Goal: Task Accomplishment & Management: Complete application form

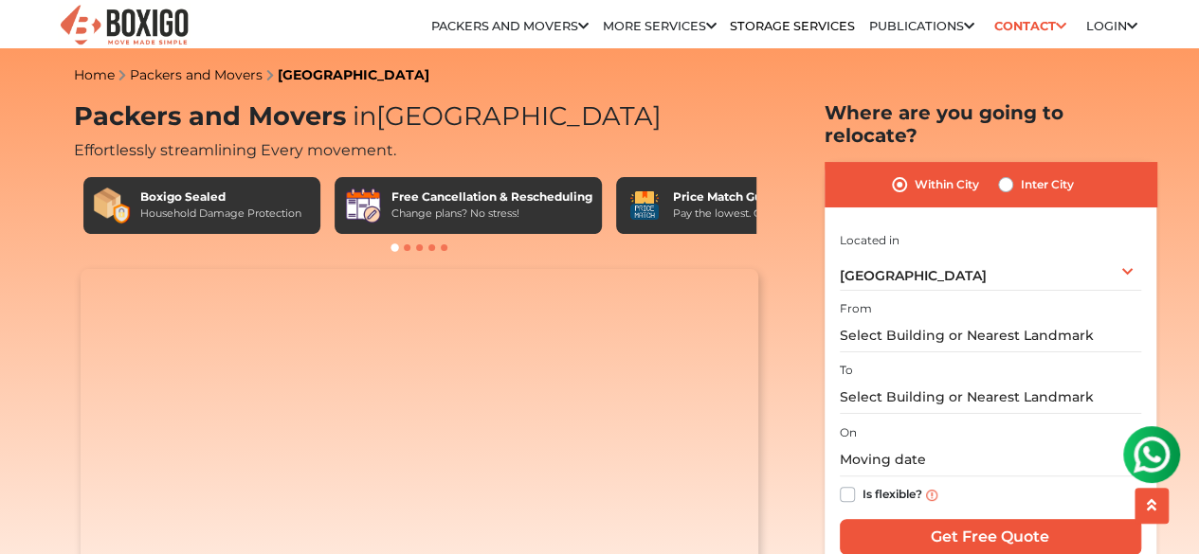
scroll to position [38, 0]
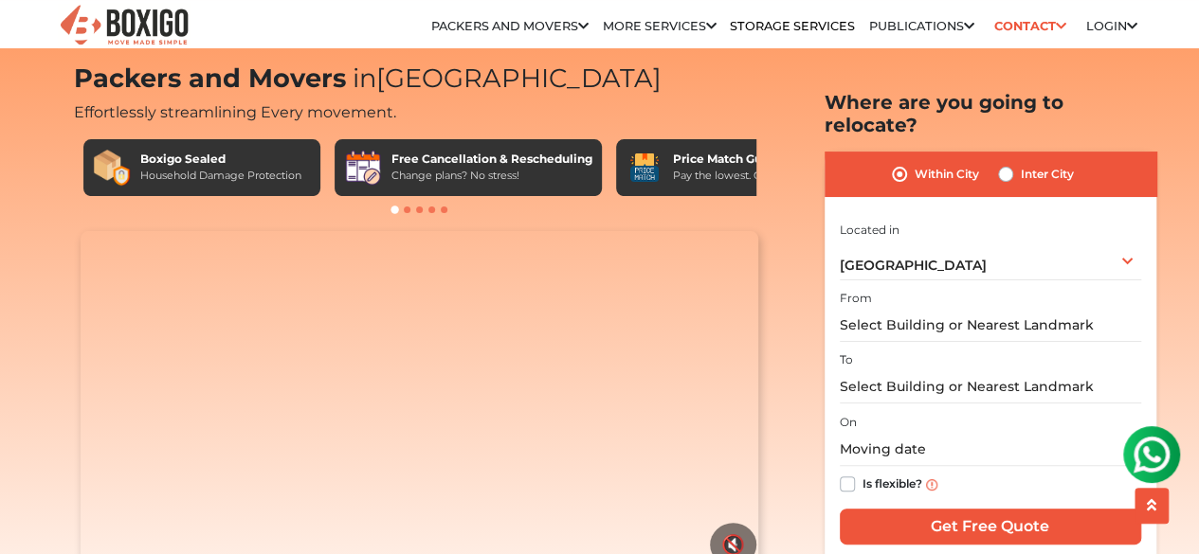
click at [1157, 472] on img at bounding box center [1152, 455] width 38 height 38
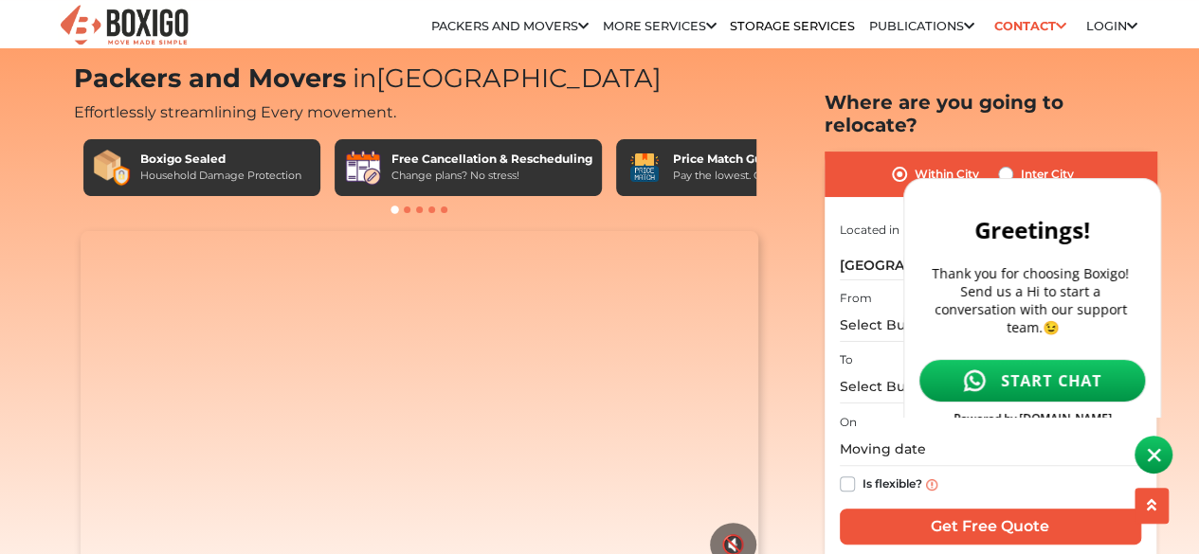
click at [1067, 379] on link "START CHAT" at bounding box center [1031, 381] width 227 height 44
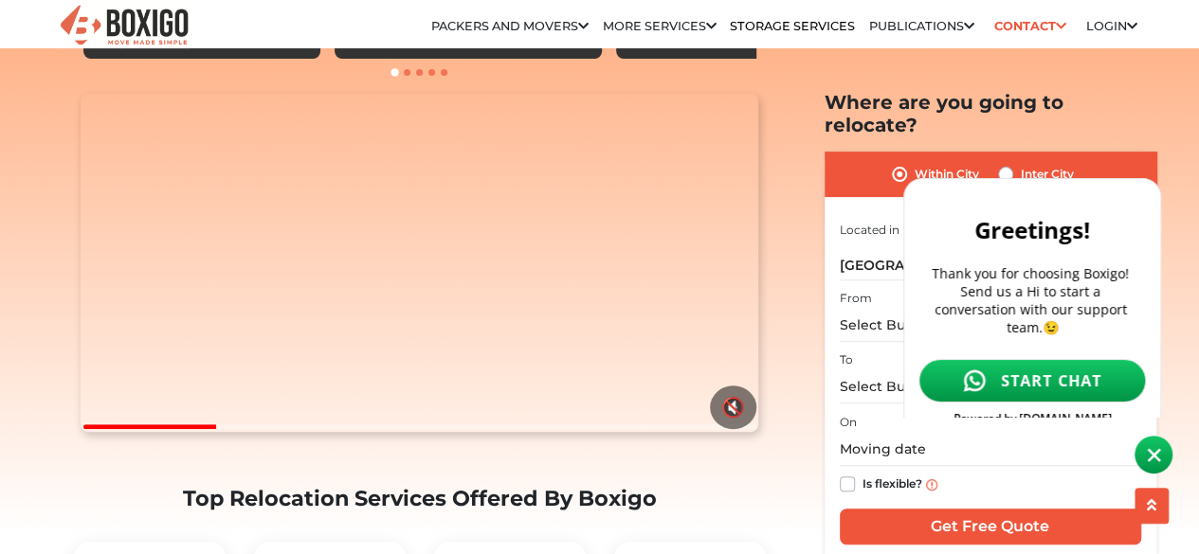
scroll to position [202, 0]
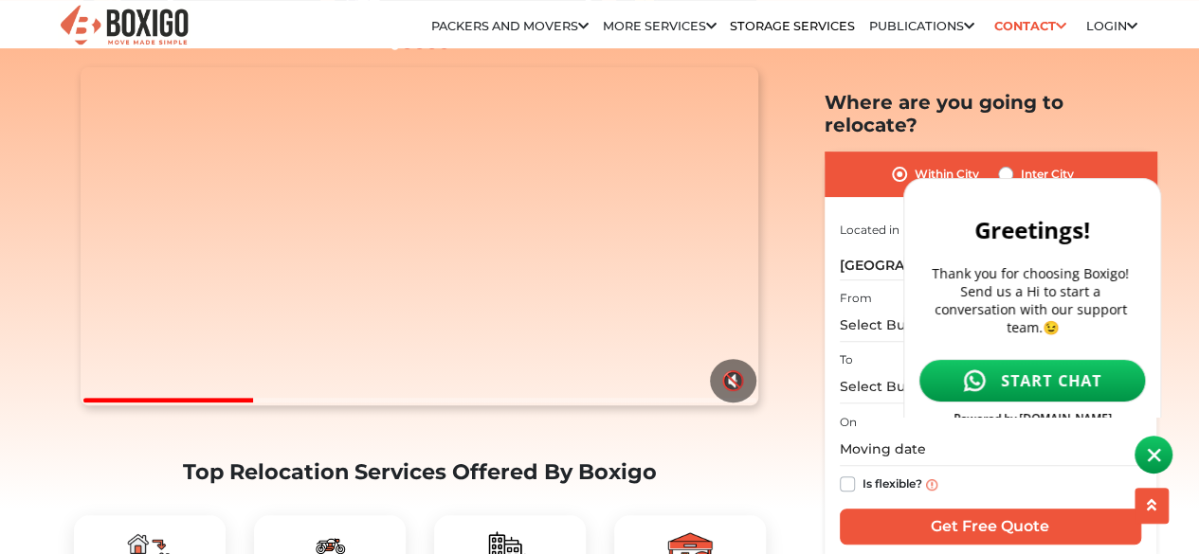
click at [485, 403] on div at bounding box center [419, 400] width 673 height 5
click at [620, 403] on div at bounding box center [419, 400] width 673 height 5
click at [679, 403] on div at bounding box center [419, 400] width 673 height 5
click at [1156, 455] on img at bounding box center [1154, 455] width 14 height 14
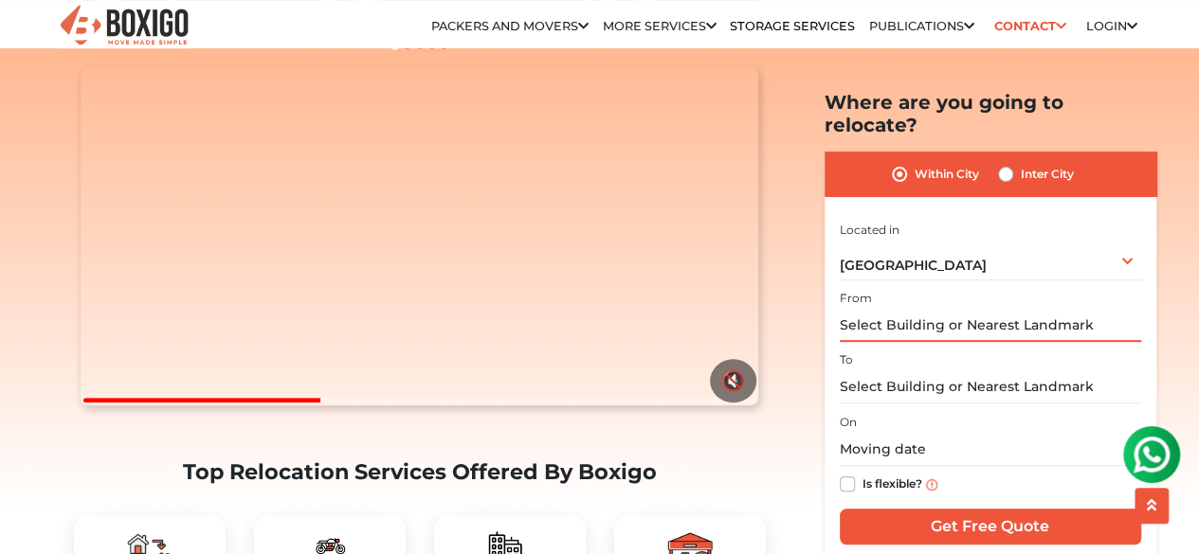
click at [901, 309] on input "text" at bounding box center [990, 325] width 301 height 33
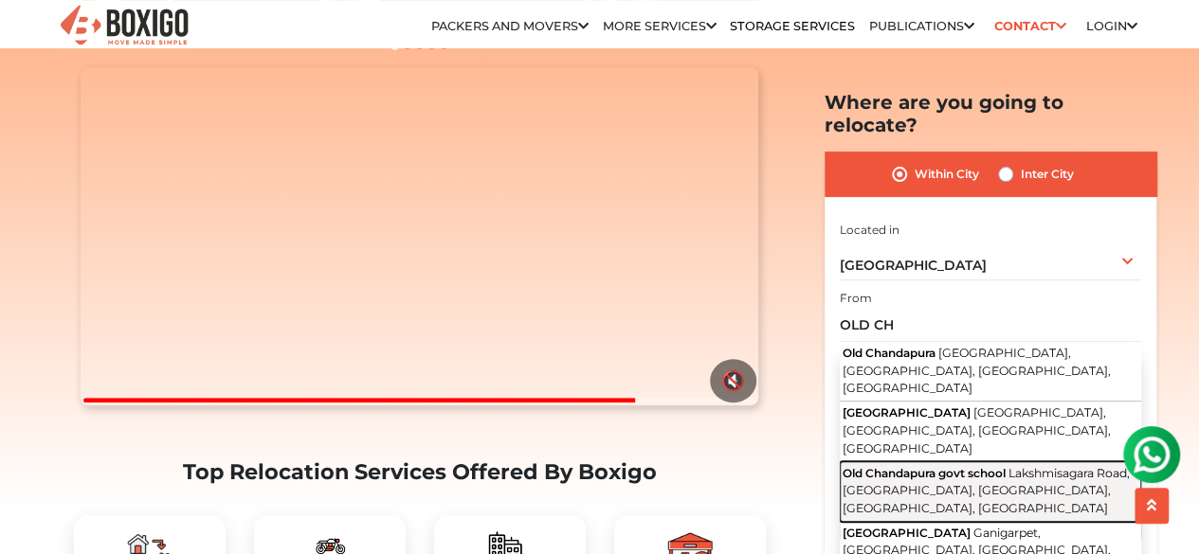
click at [904, 465] on span "Old Chandapura govt school" at bounding box center [924, 472] width 163 height 14
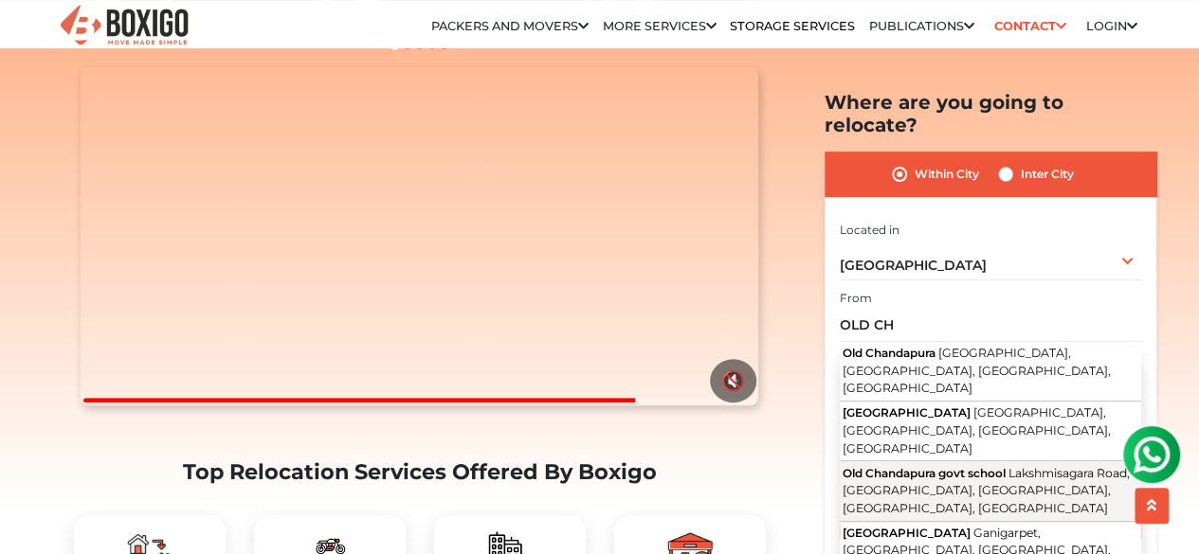
type input "[GEOGRAPHIC_DATA], [GEOGRAPHIC_DATA], [GEOGRAPHIC_DATA], [GEOGRAPHIC_DATA]"
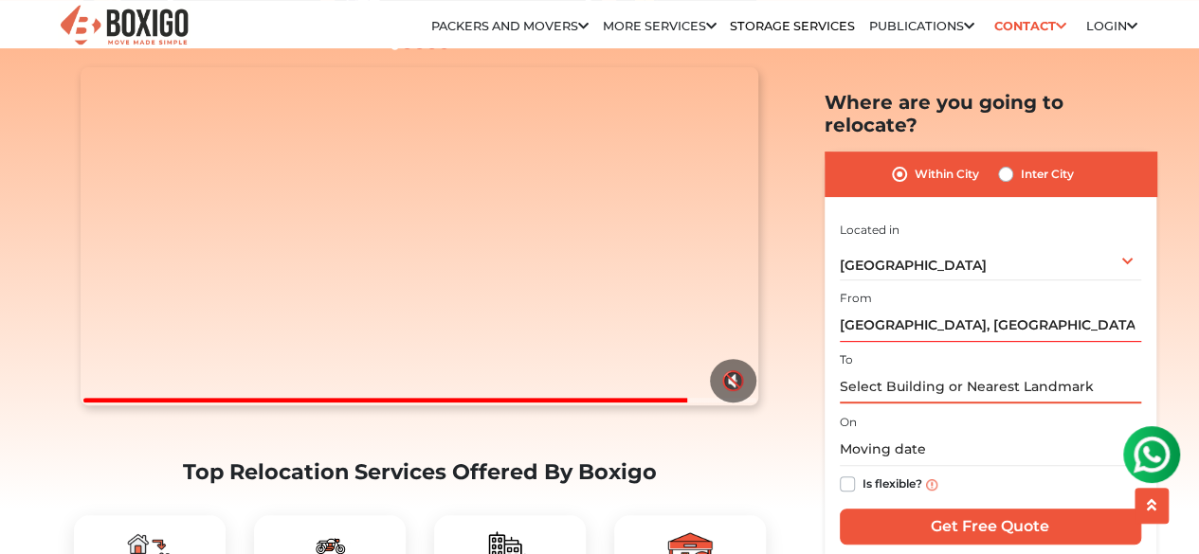
click at [883, 371] on input "text" at bounding box center [990, 387] width 301 height 33
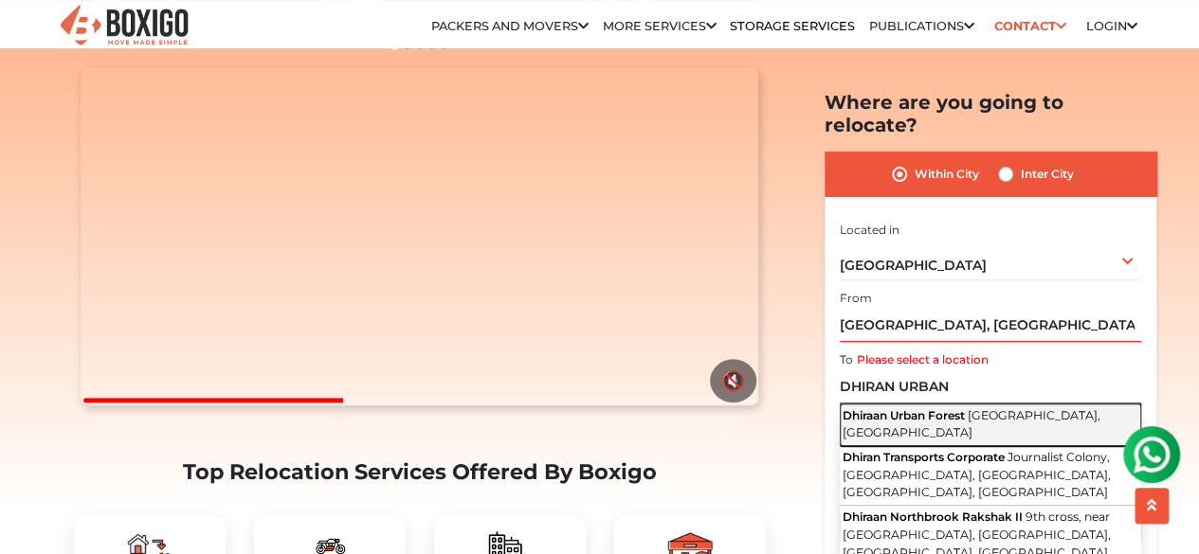
click at [941, 408] on span "Dhiraan Urban Forest" at bounding box center [904, 415] width 122 height 14
type input "Dhiraan Urban Forest, [GEOGRAPHIC_DATA], [GEOGRAPHIC_DATA]"
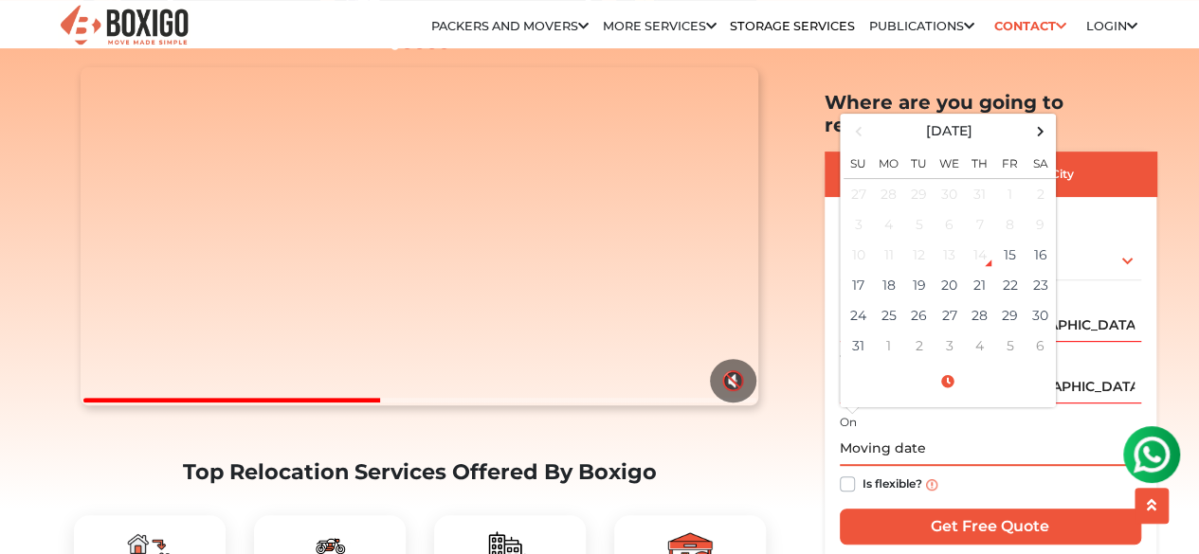
click at [917, 433] on input "text" at bounding box center [990, 449] width 301 height 33
click at [861, 270] on td "17" at bounding box center [859, 285] width 30 height 30
type input "[DATE] 12:00 AM"
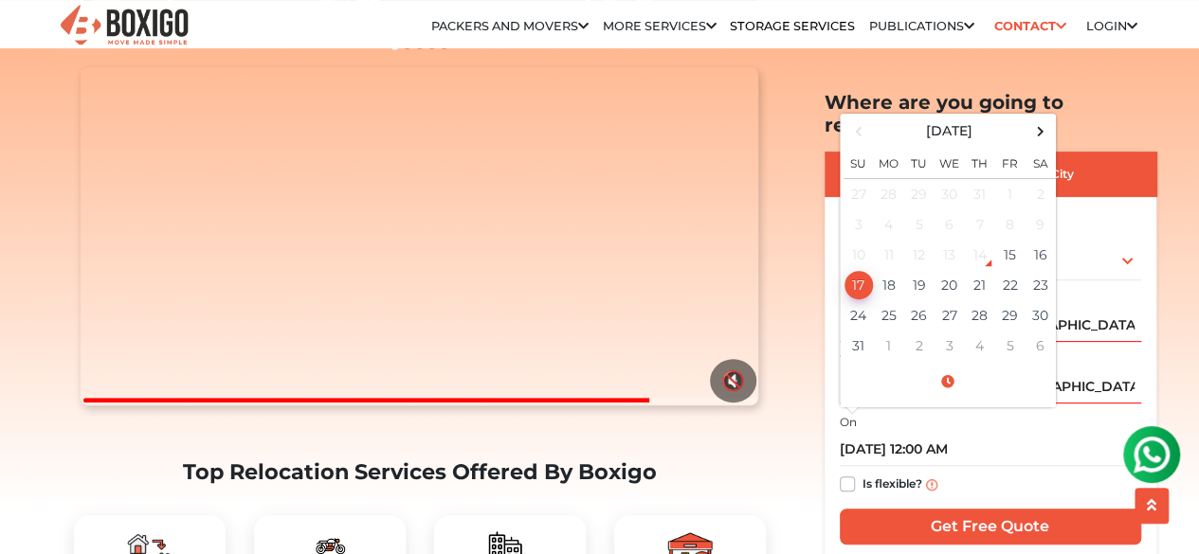
click at [1016, 467] on div "Is flexible?" at bounding box center [990, 484] width 301 height 37
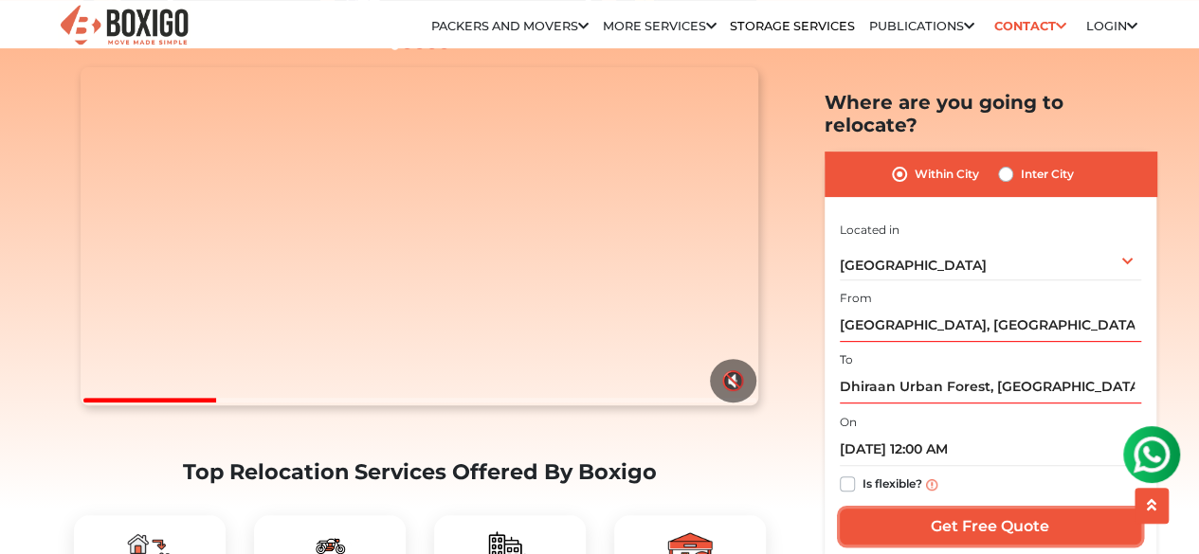
click at [1031, 509] on input "Get Free Quote" at bounding box center [990, 527] width 301 height 36
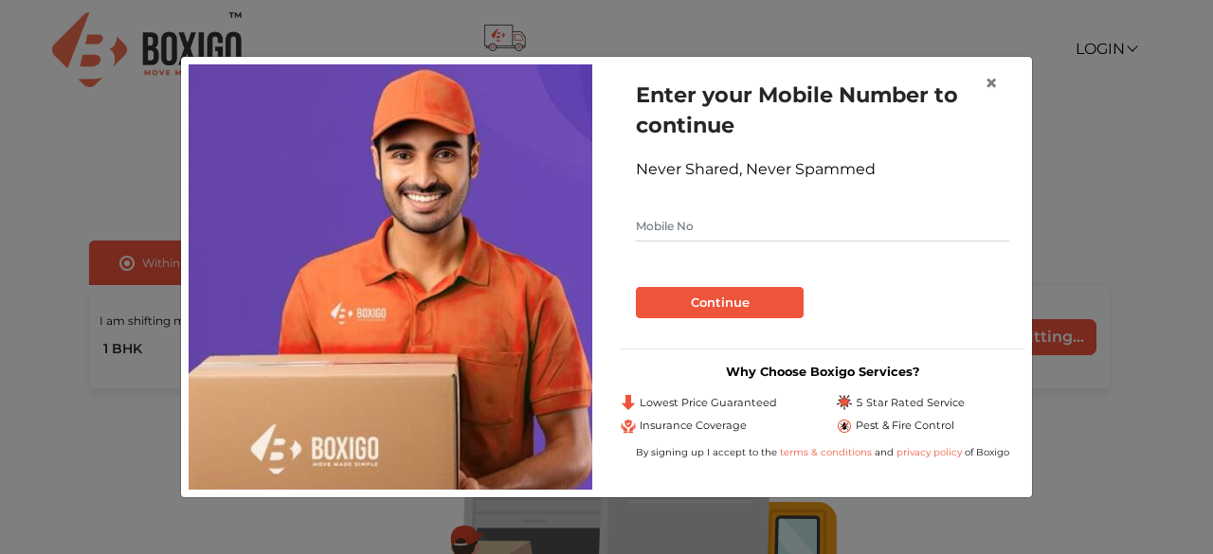
click at [844, 224] on input "text" at bounding box center [822, 226] width 373 height 30
type input "8147398112"
click at [729, 312] on button "Continue" at bounding box center [720, 303] width 168 height 32
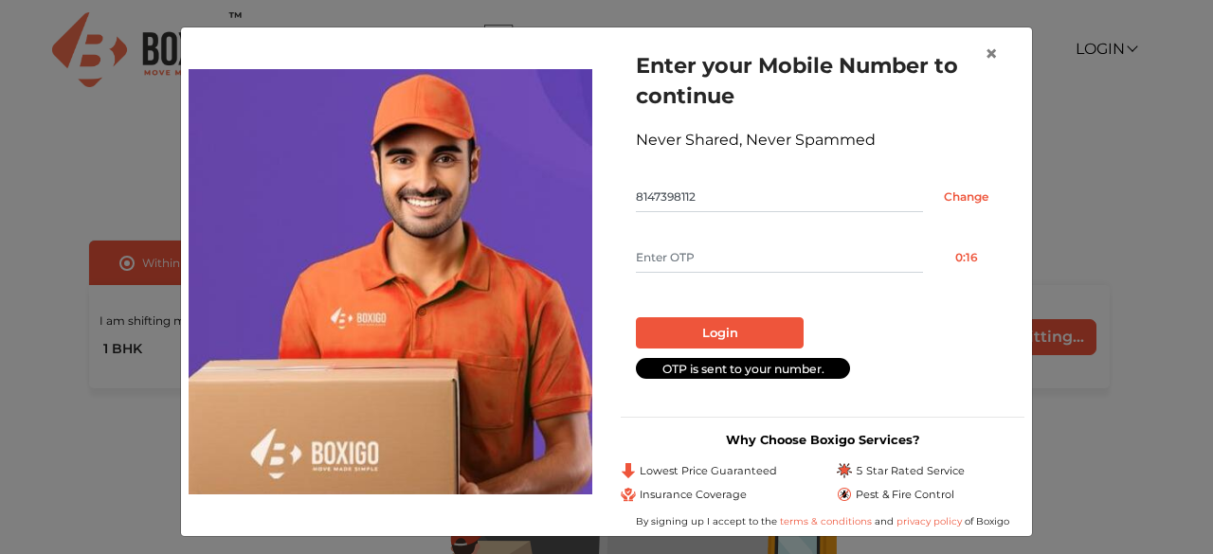
click at [694, 253] on input "text" at bounding box center [779, 258] width 287 height 30
type input "9513"
click at [740, 321] on button "Login" at bounding box center [720, 334] width 168 height 32
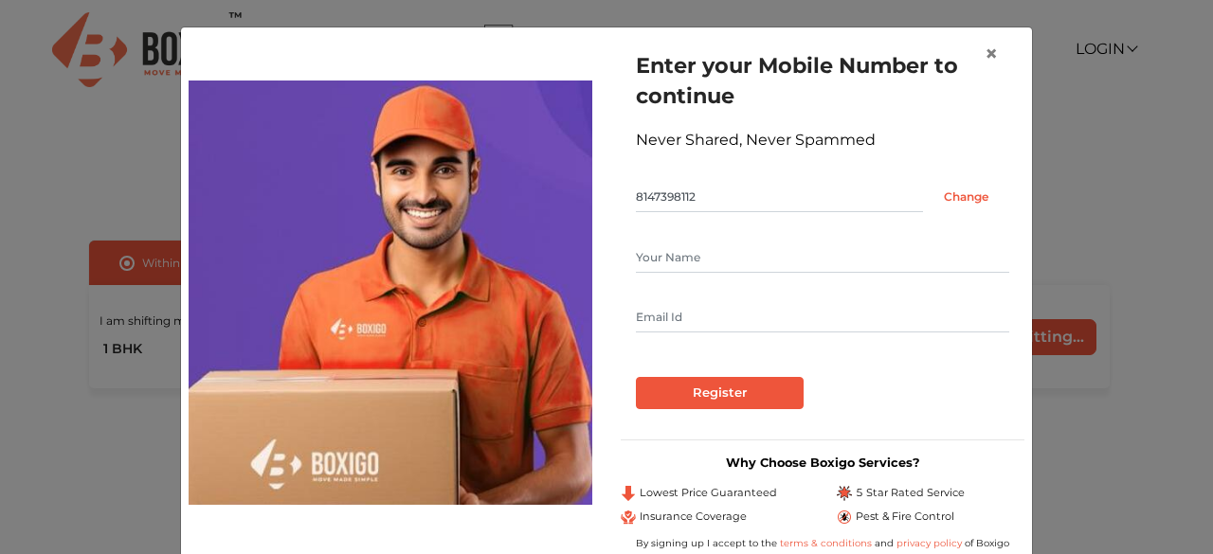
click at [695, 258] on input "text" at bounding box center [822, 258] width 373 height 30
type input "REJIN"
click at [679, 310] on input "text" at bounding box center [822, 317] width 373 height 30
type input "rejinrejinr@gmail.com"
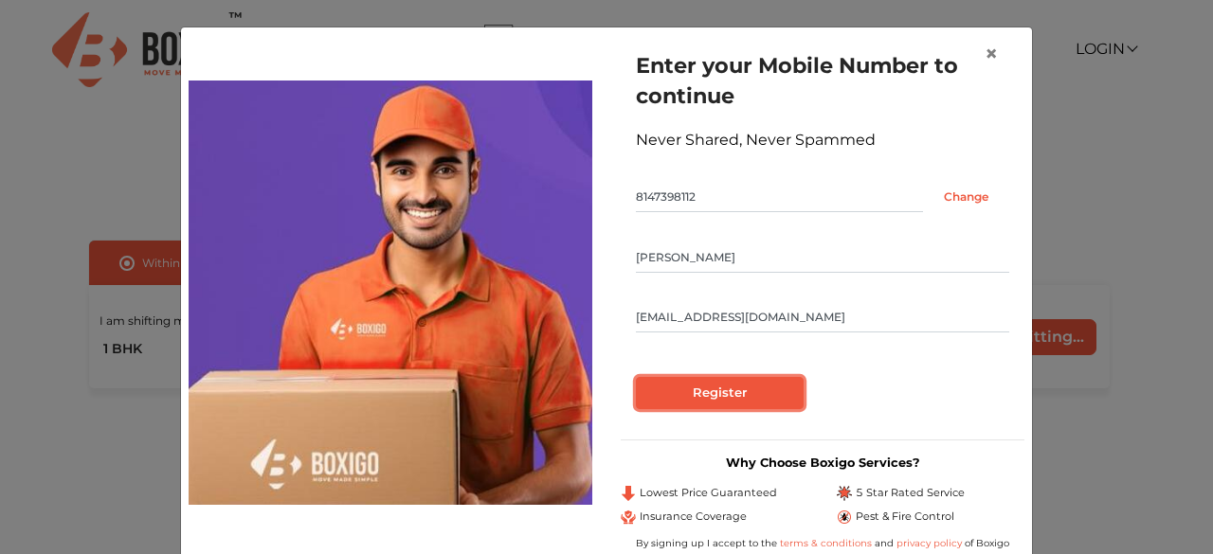
click at [712, 396] on input "Register" at bounding box center [720, 393] width 168 height 32
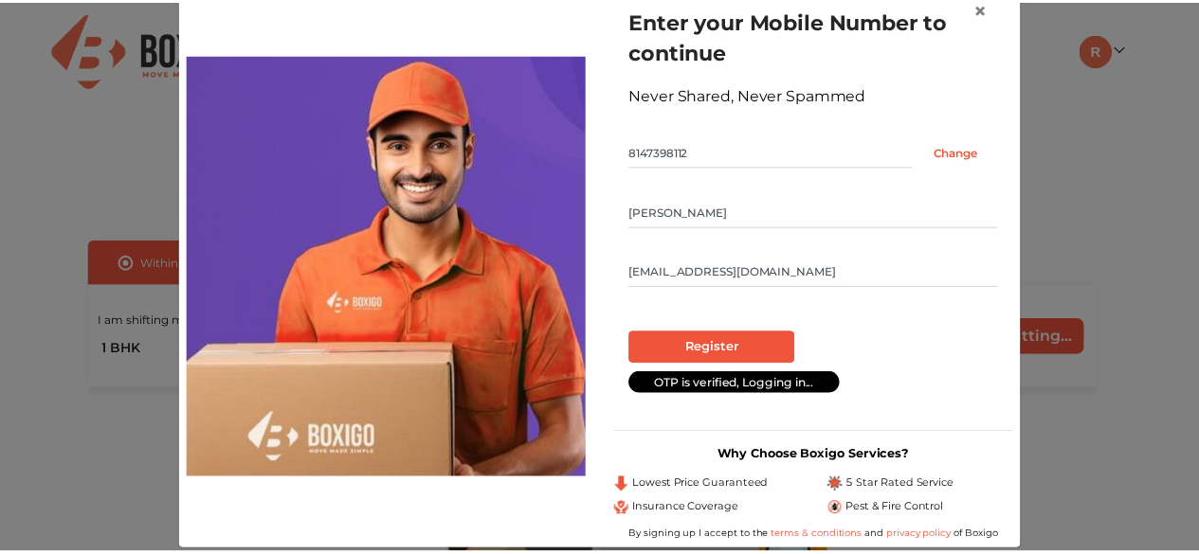
scroll to position [67, 0]
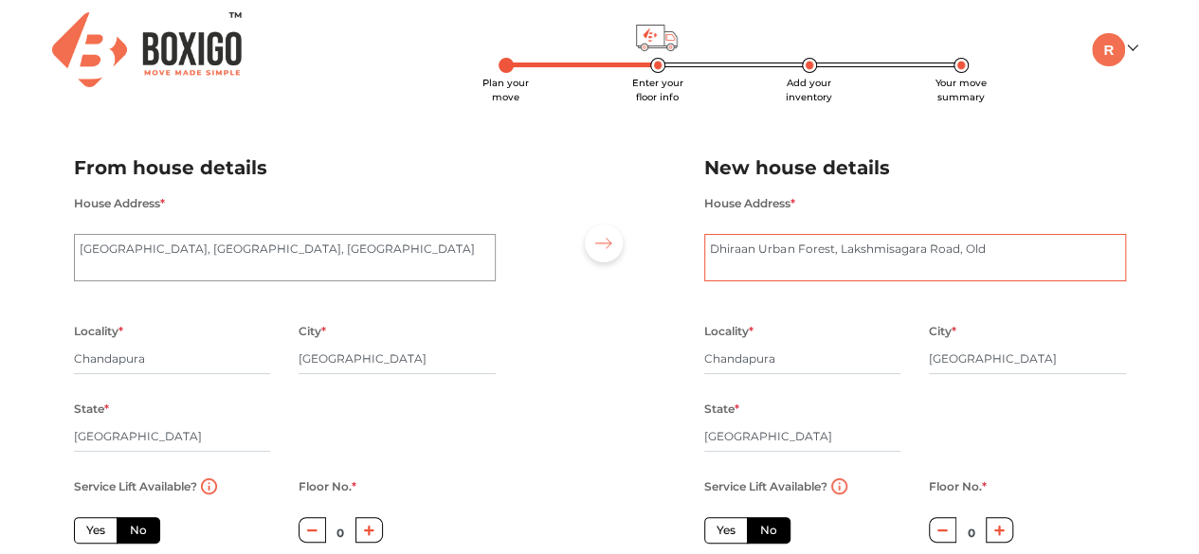
click at [1013, 253] on textarea "Dhiraan Urban Forest, Lakshmisagara Road, Old" at bounding box center [915, 257] width 422 height 47
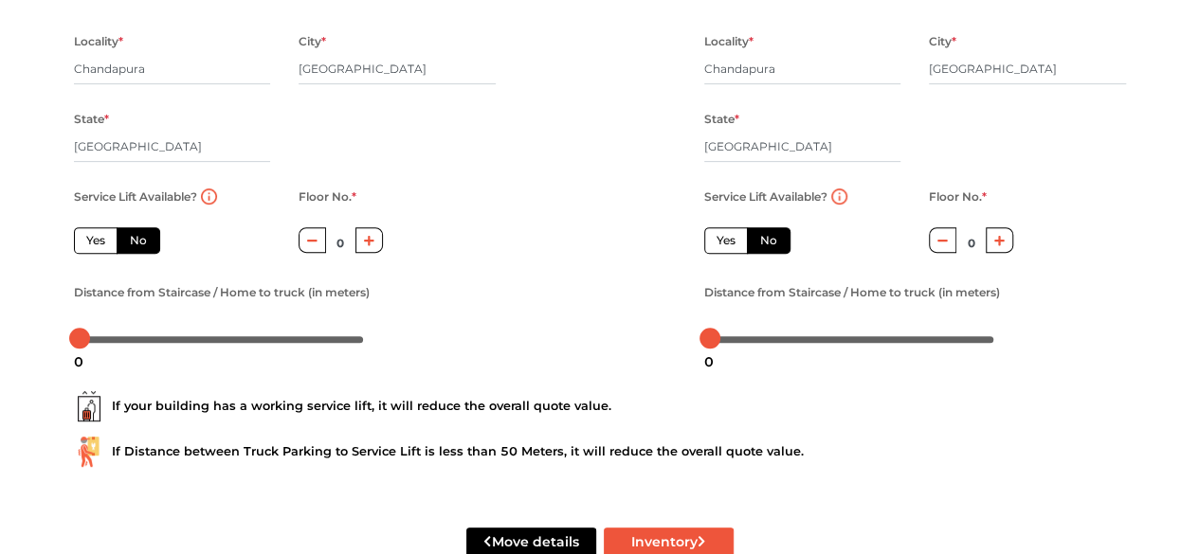
scroll to position [303, 0]
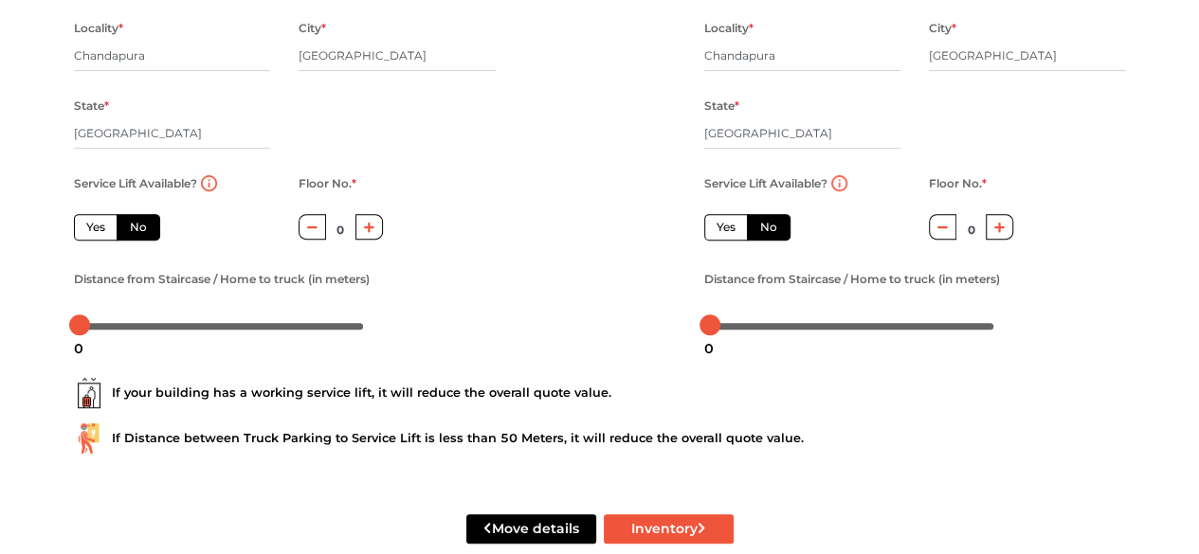
click at [148, 227] on label "No" at bounding box center [139, 227] width 44 height 27
click at [142, 227] on input "No" at bounding box center [136, 225] width 12 height 12
radio input "true"
click at [372, 228] on icon "button" at bounding box center [369, 227] width 10 height 11
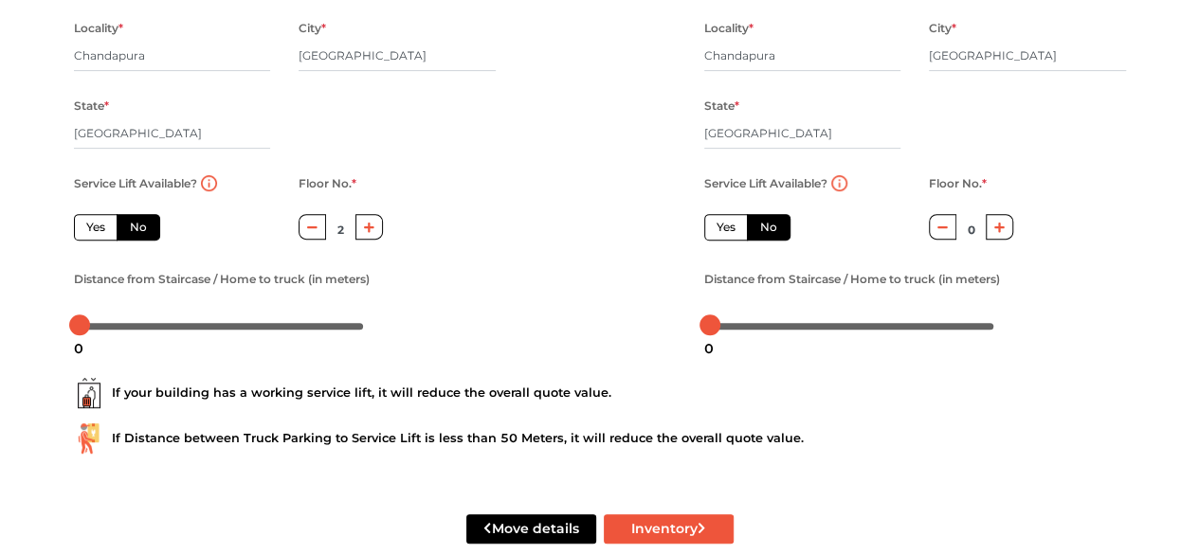
click at [372, 228] on icon "button" at bounding box center [369, 227] width 10 height 11
type input "3"
click at [1000, 232] on icon "button" at bounding box center [999, 227] width 10 height 10
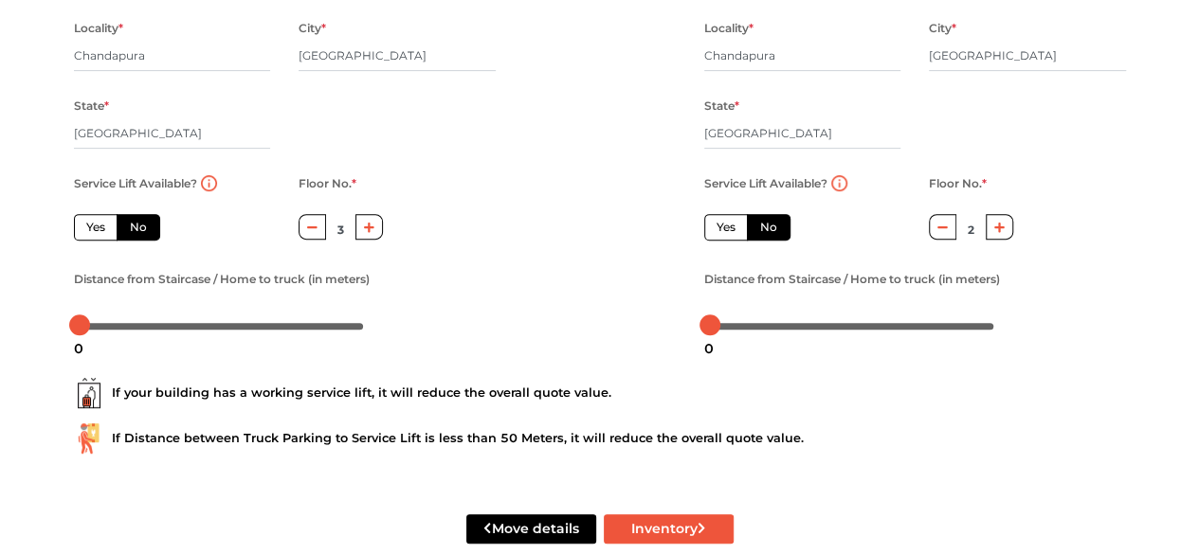
type input "3"
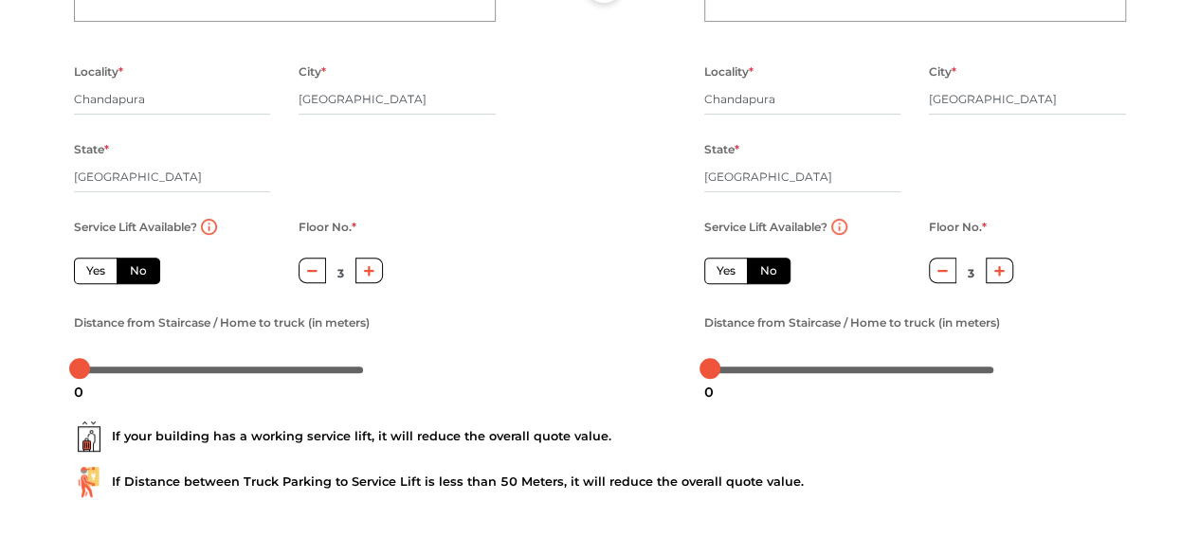
scroll to position [341, 0]
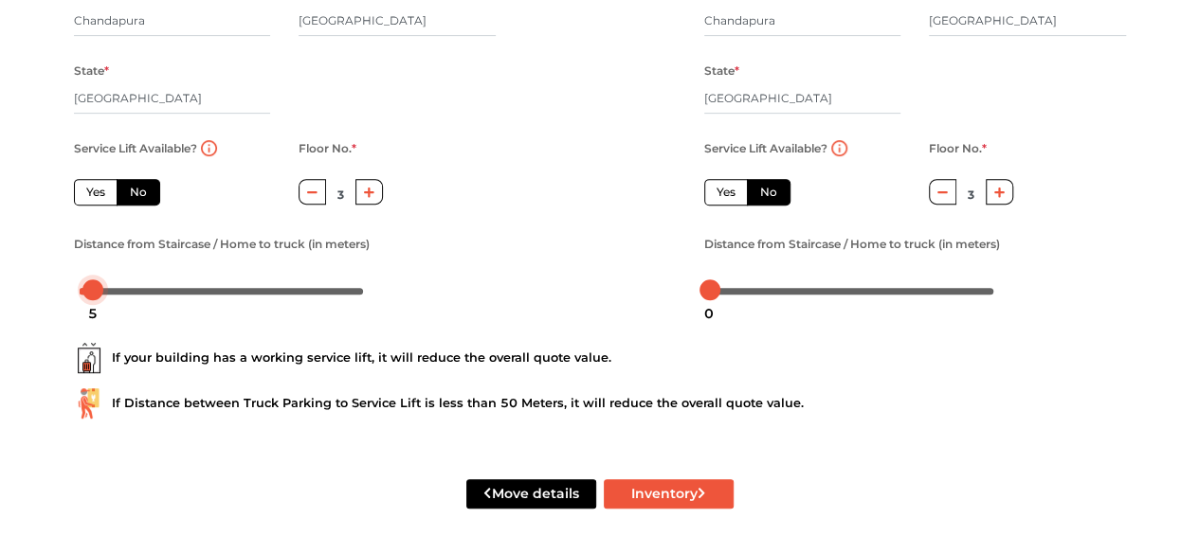
click at [92, 287] on div at bounding box center [222, 289] width 284 height 11
click at [80, 289] on div at bounding box center [222, 289] width 284 height 11
click at [721, 290] on div at bounding box center [852, 289] width 284 height 11
click at [711, 292] on div at bounding box center [720, 290] width 21 height 21
drag, startPoint x: 713, startPoint y: 292, endPoint x: 699, endPoint y: 296, distance: 14.7
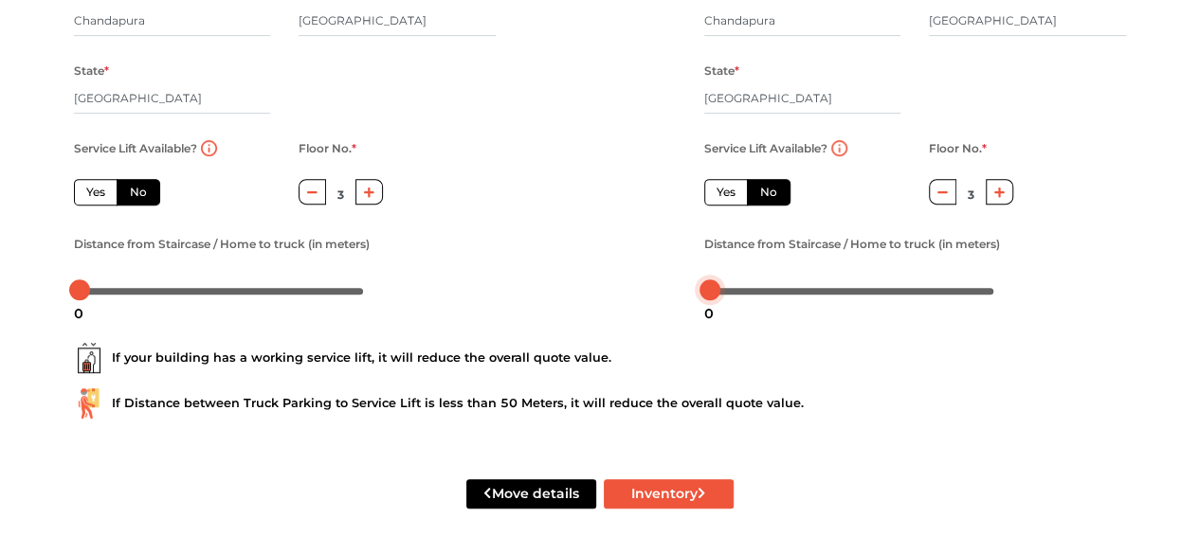
click at [727, 292] on div at bounding box center [852, 289] width 284 height 11
click at [105, 291] on div at bounding box center [222, 289] width 284 height 11
click at [125, 288] on div at bounding box center [222, 289] width 284 height 11
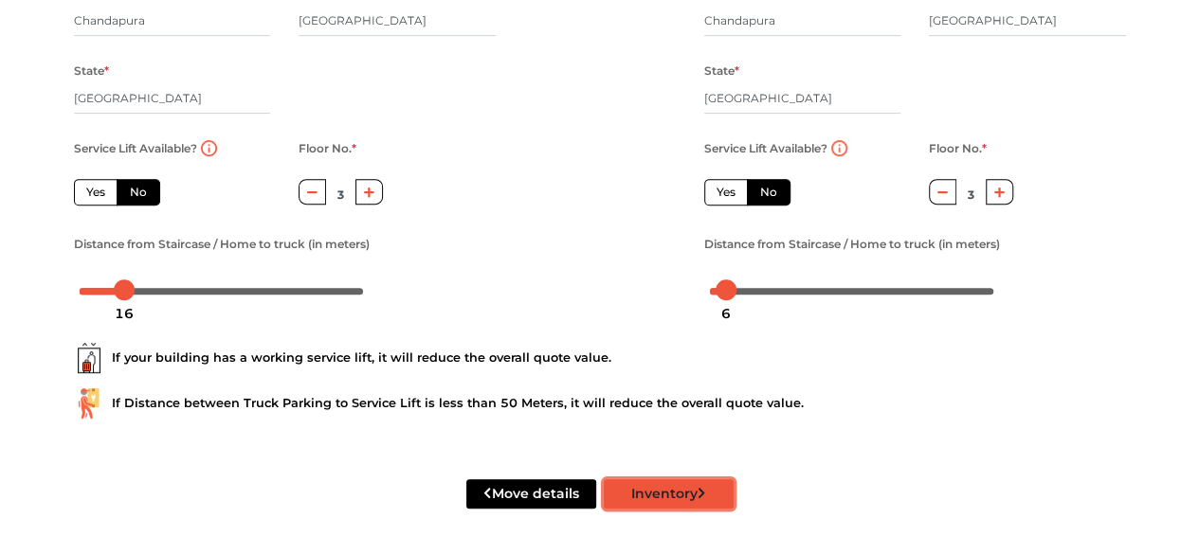
click at [627, 494] on button "Inventory" at bounding box center [669, 494] width 130 height 29
radio input "true"
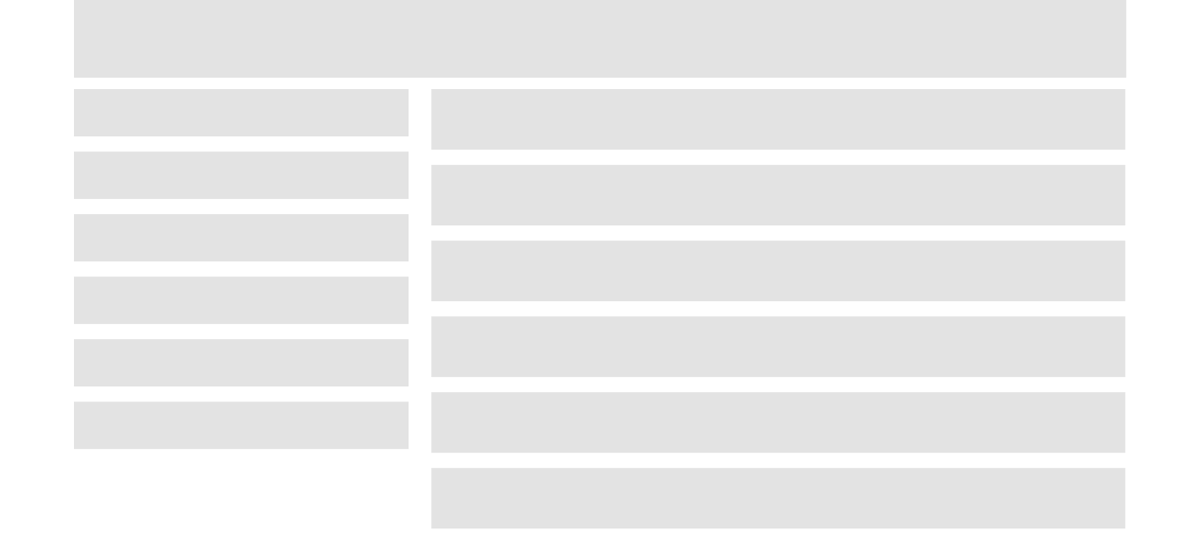
scroll to position [91, 0]
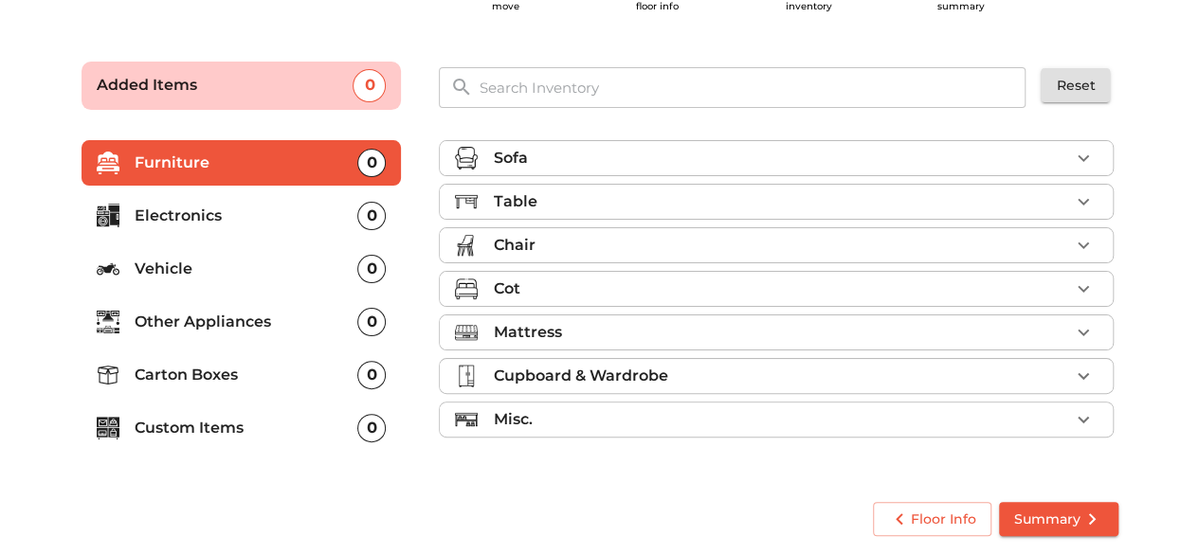
click at [1007, 162] on div "Sofa" at bounding box center [781, 158] width 576 height 23
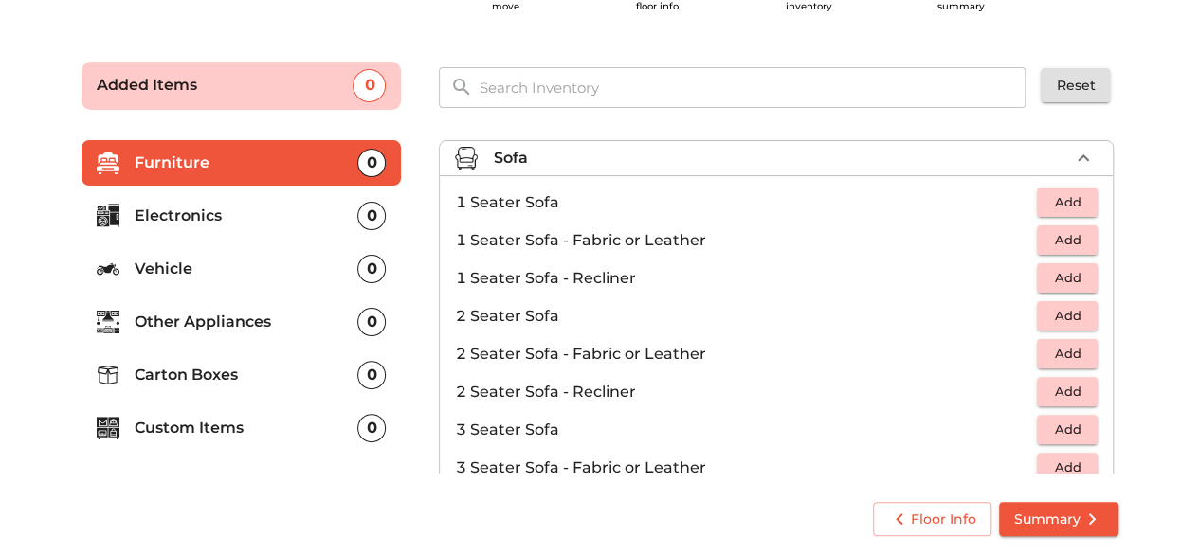
click at [1007, 162] on div "Sofa" at bounding box center [781, 158] width 576 height 23
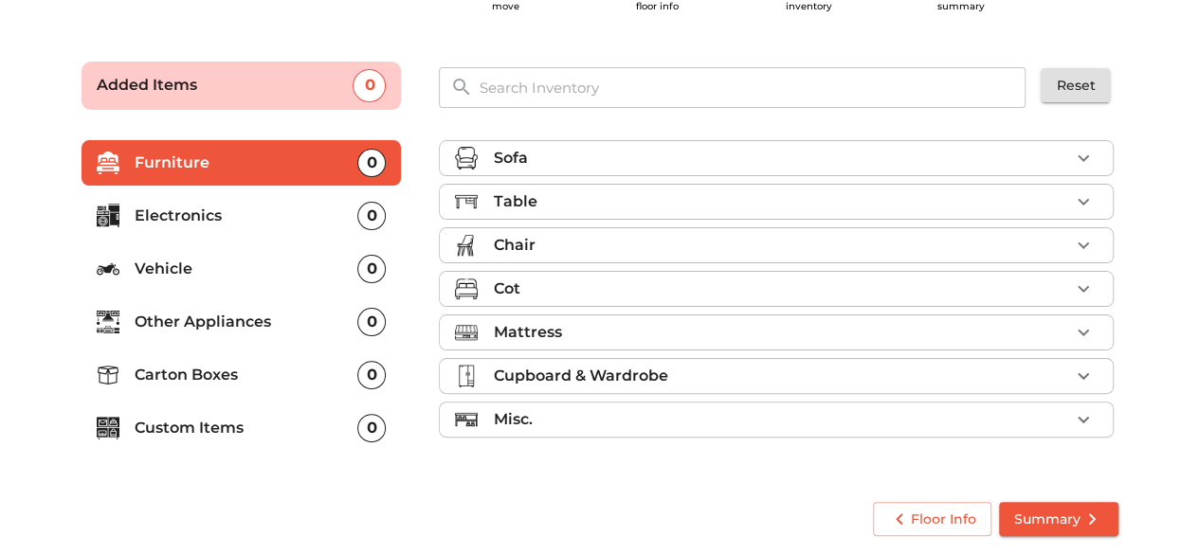
click at [936, 196] on div "Table" at bounding box center [781, 202] width 576 height 23
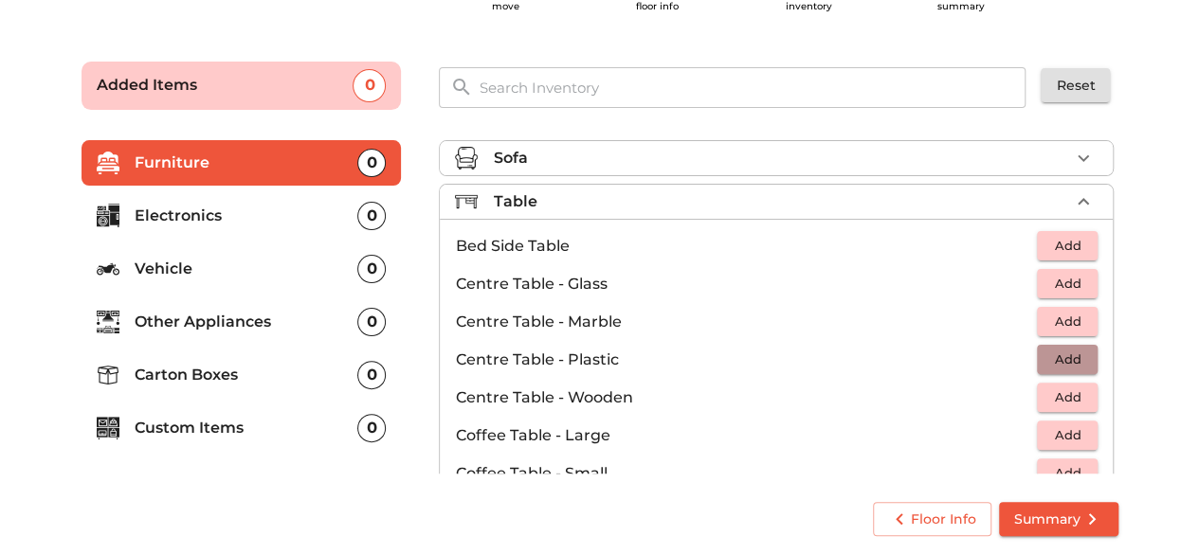
click at [1062, 352] on span "Add" at bounding box center [1067, 360] width 42 height 22
click at [1129, 323] on div "Sofa Table 1 Added Bed Side Table Add Centre Table - Glass Add Centre Table - M…" at bounding box center [778, 304] width 717 height 381
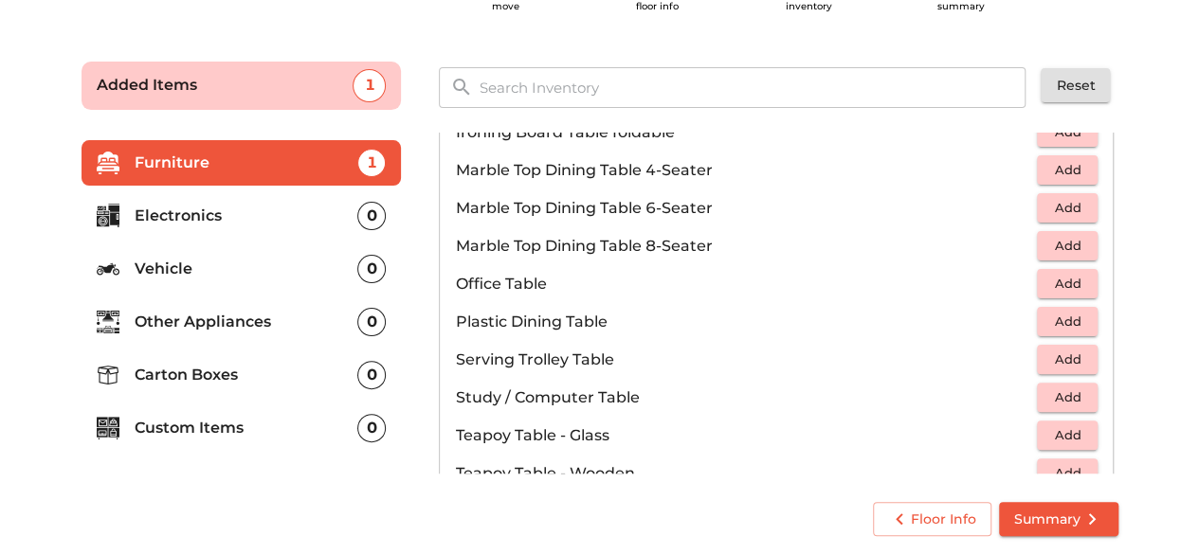
scroll to position [869, 0]
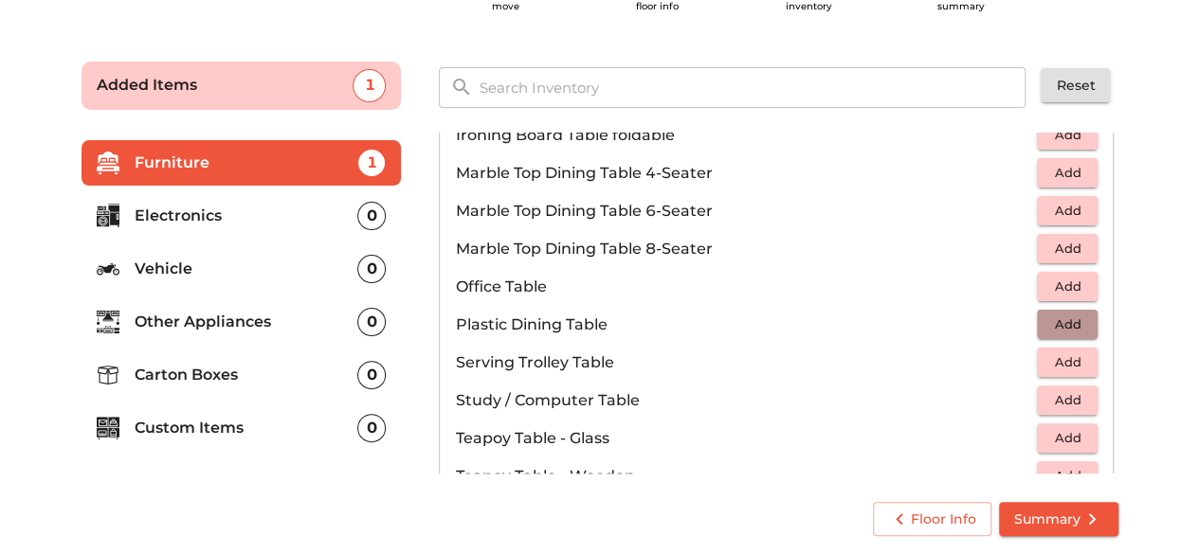
click at [1062, 318] on span "Add" at bounding box center [1067, 325] width 42 height 22
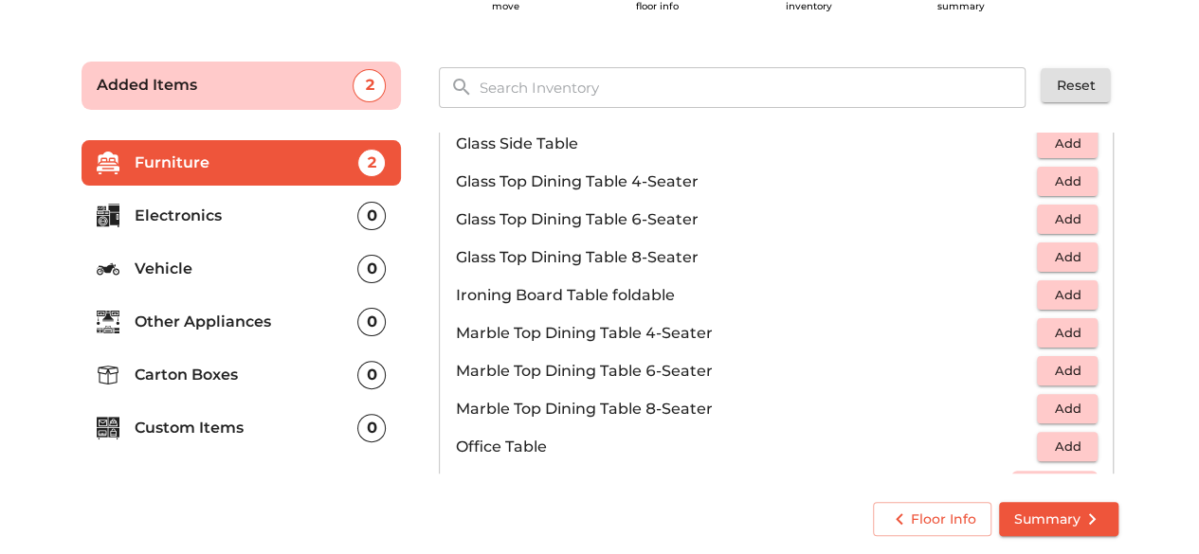
scroll to position [706, 0]
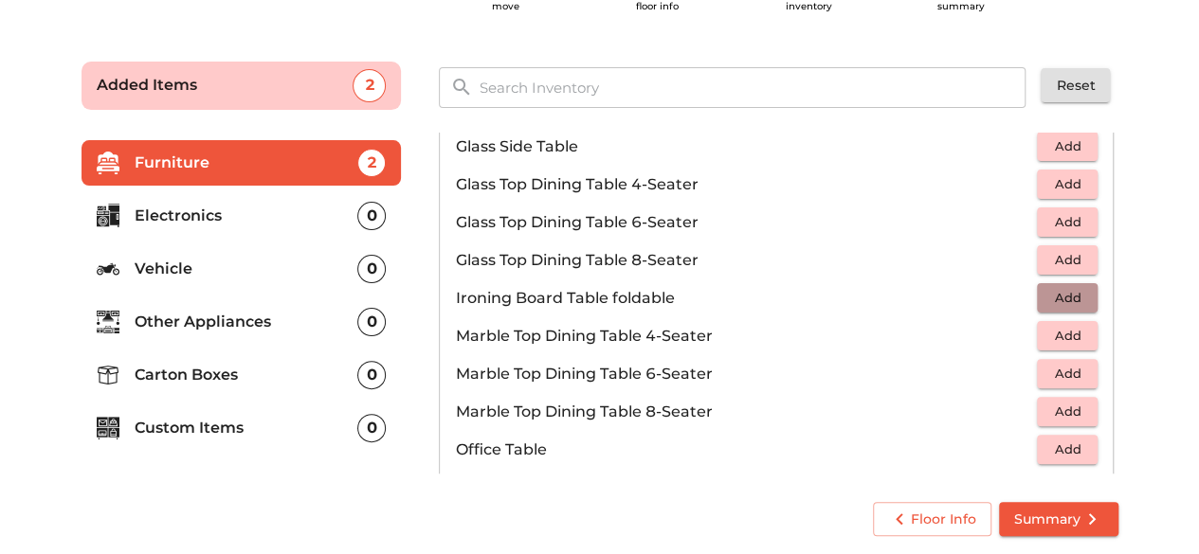
click at [1063, 296] on span "Add" at bounding box center [1067, 298] width 42 height 22
click at [1077, 295] on icon "button" at bounding box center [1083, 298] width 13 height 13
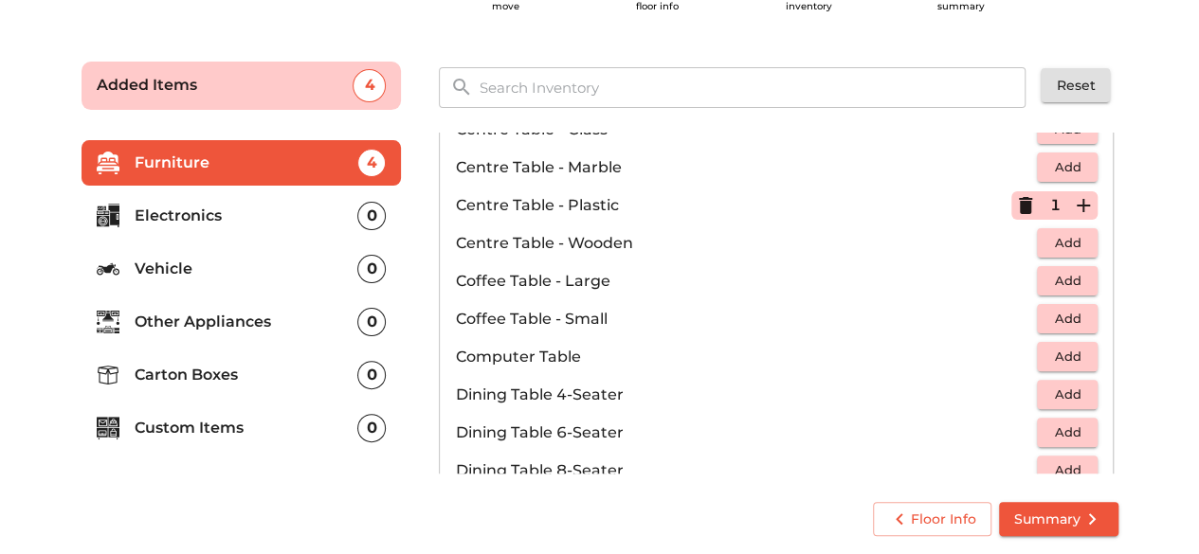
scroll to position [152, 0]
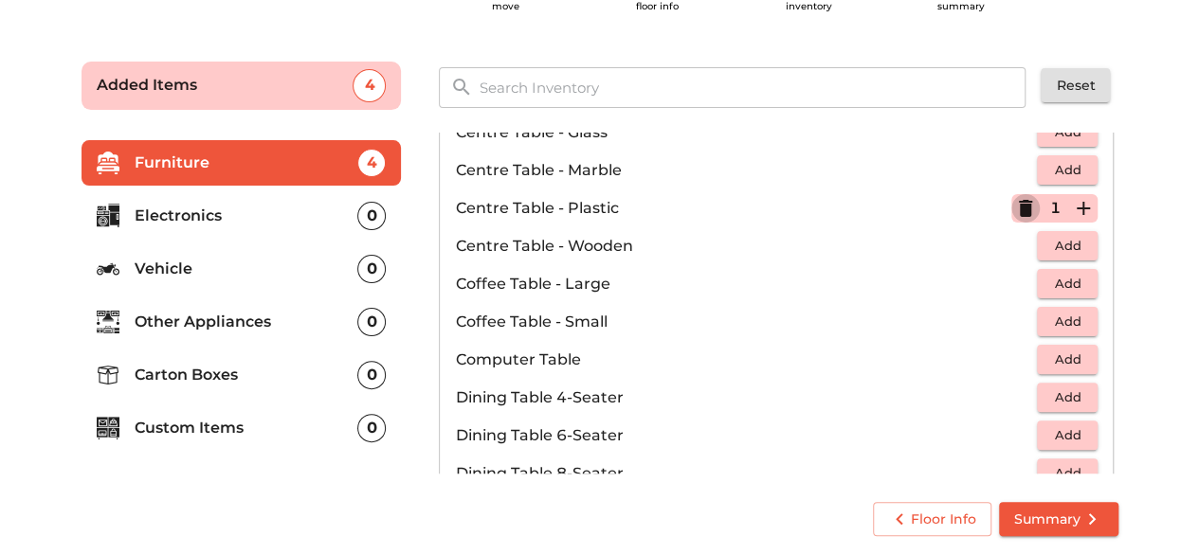
click at [1021, 209] on icon "button" at bounding box center [1025, 208] width 13 height 17
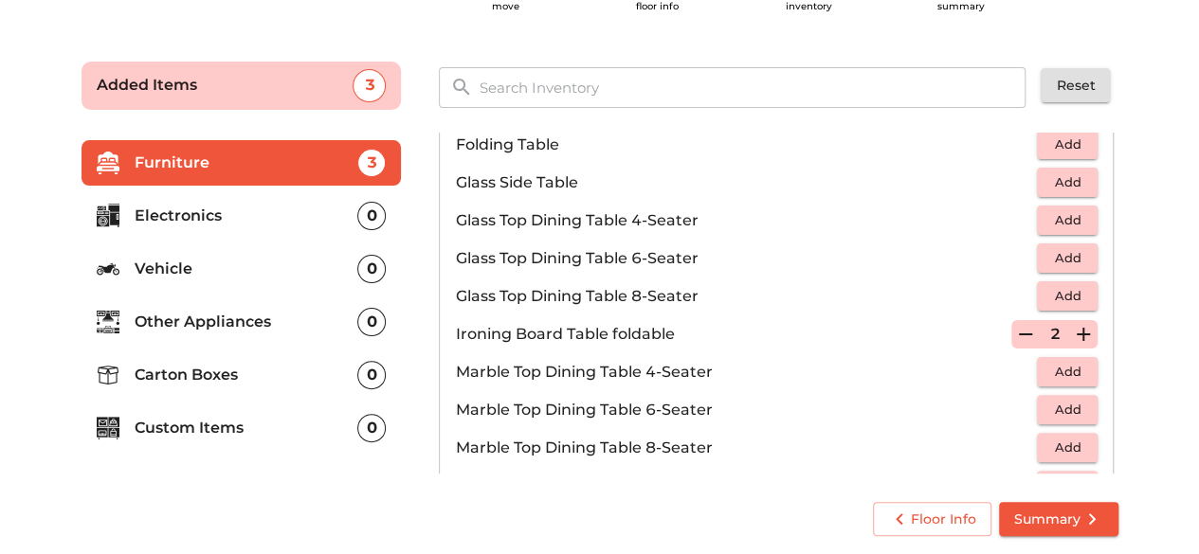
scroll to position [1317, 0]
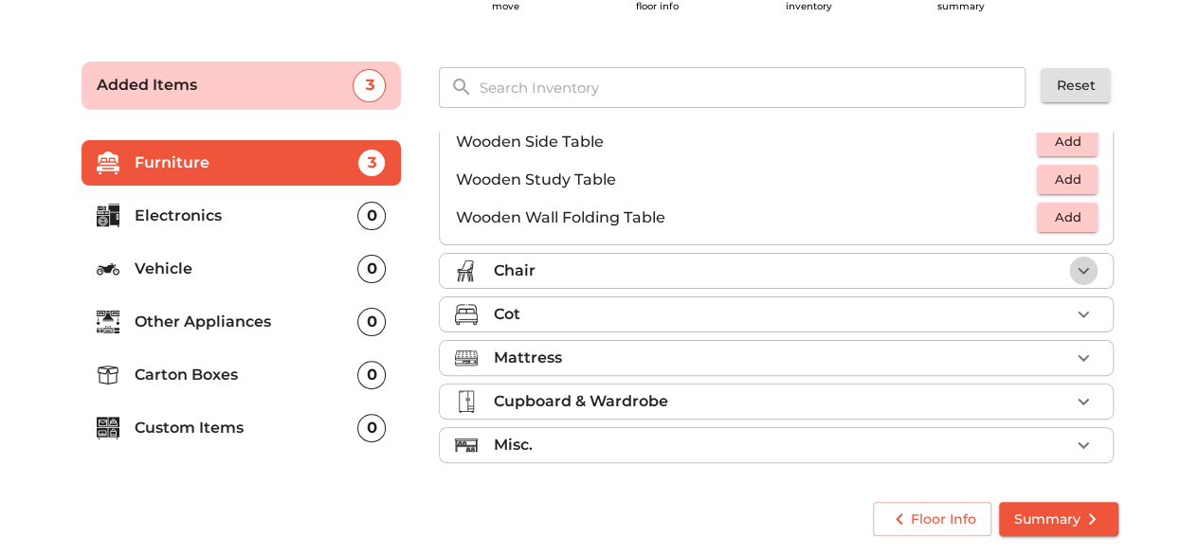
click at [1078, 270] on icon "button" at bounding box center [1083, 271] width 23 height 23
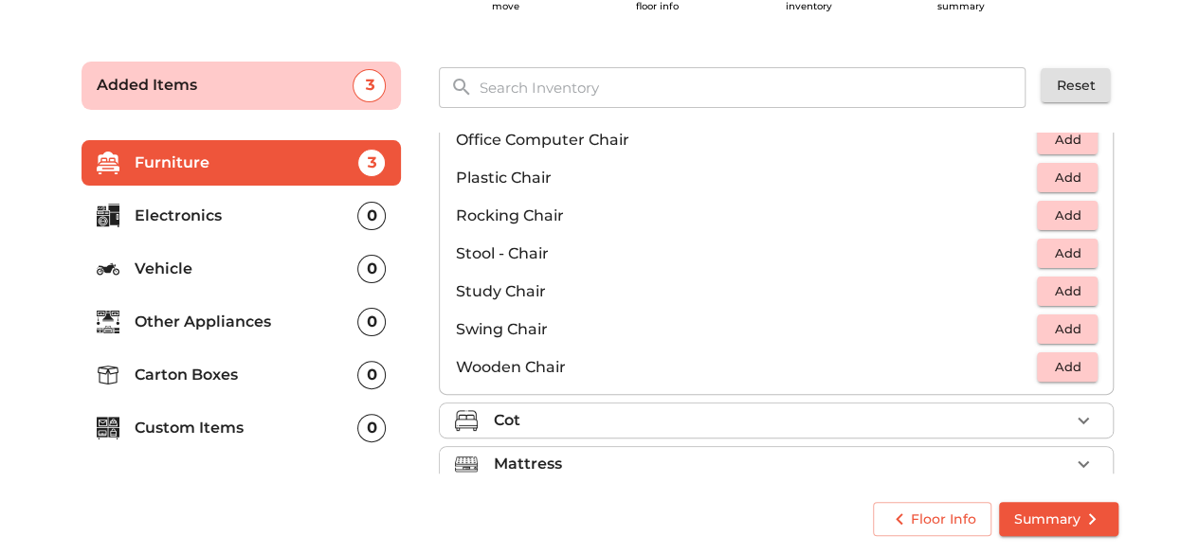
scroll to position [633, 0]
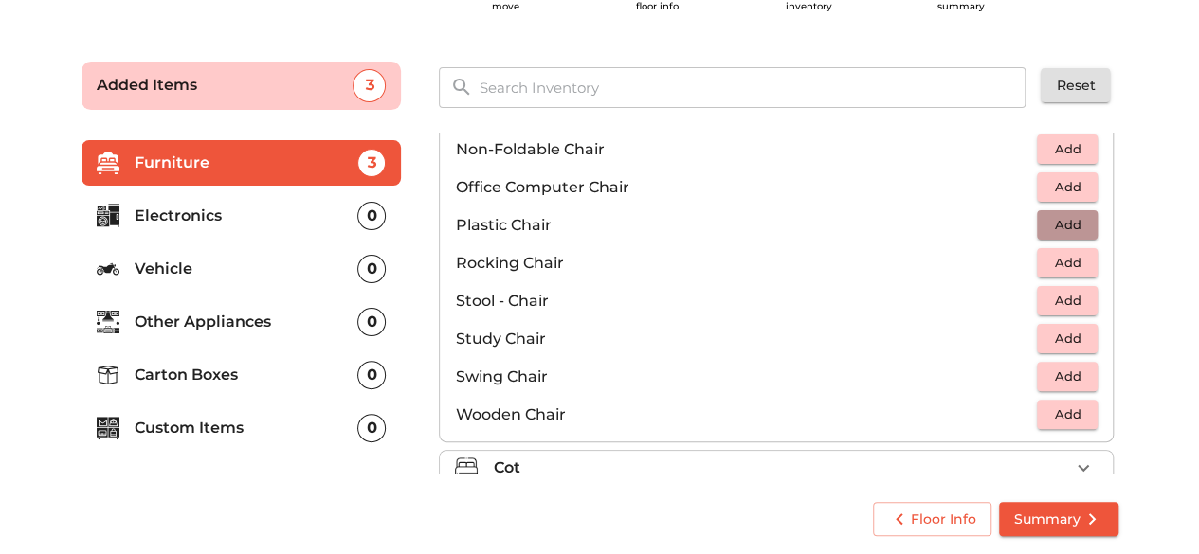
click at [1054, 222] on span "Add" at bounding box center [1067, 225] width 42 height 22
click at [1077, 222] on icon "button" at bounding box center [1083, 225] width 13 height 13
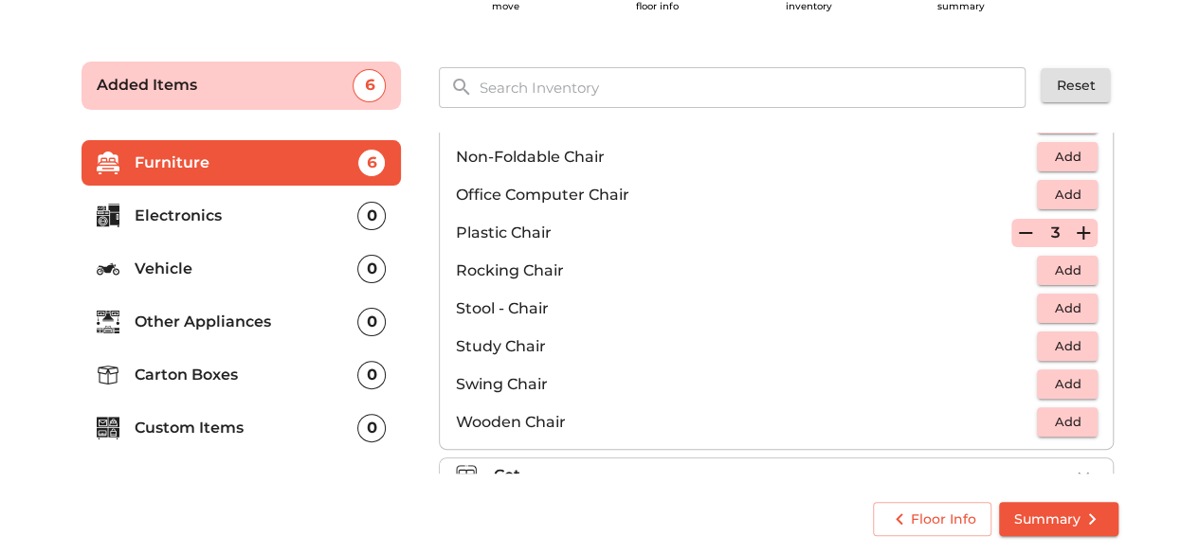
scroll to position [787, 0]
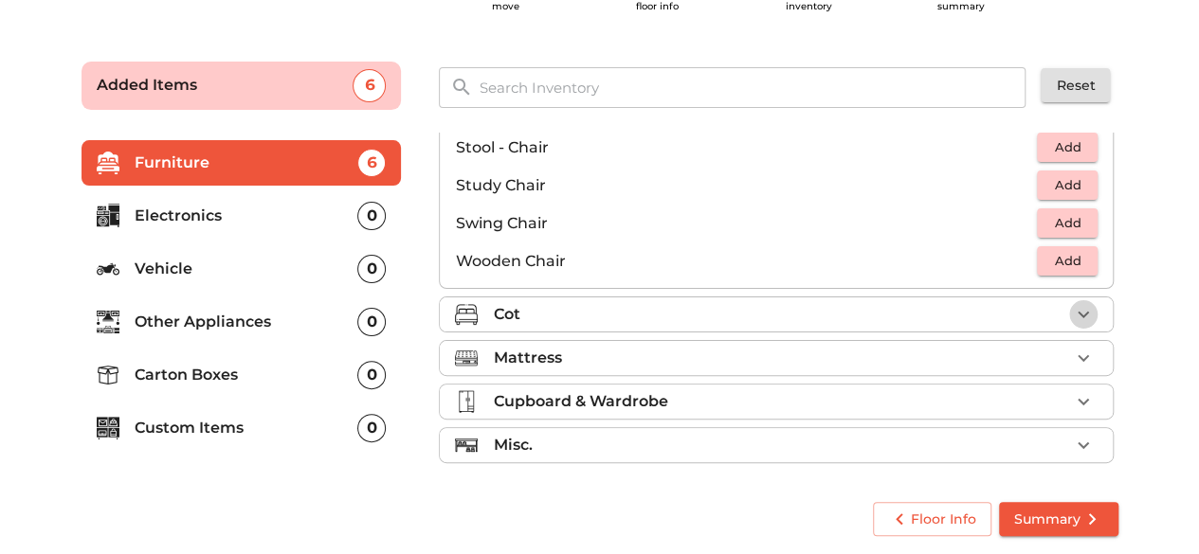
click at [1078, 316] on icon "button" at bounding box center [1083, 314] width 23 height 23
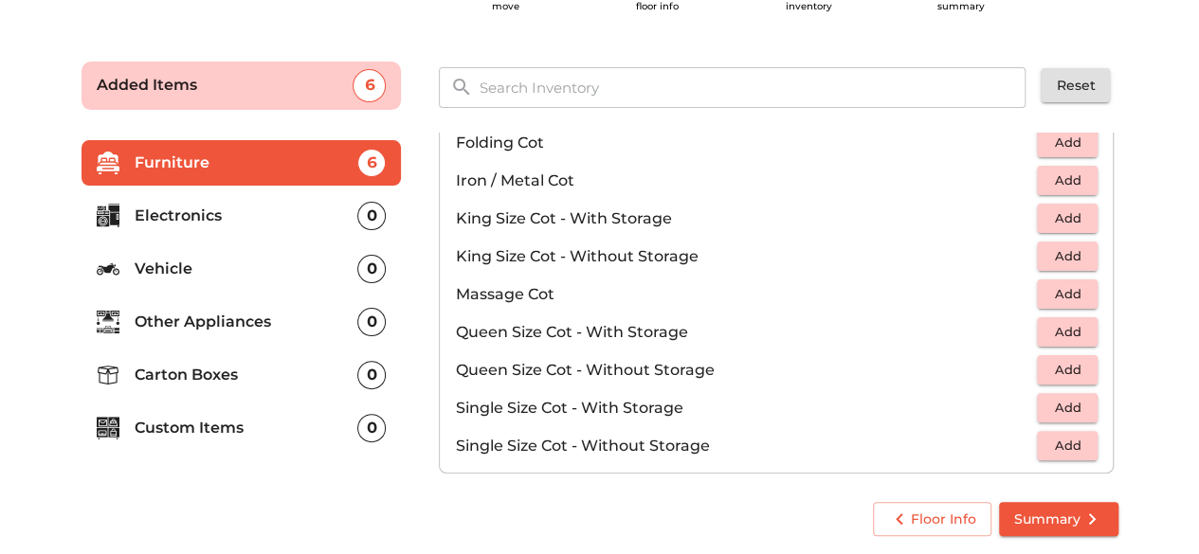
scroll to position [451, 0]
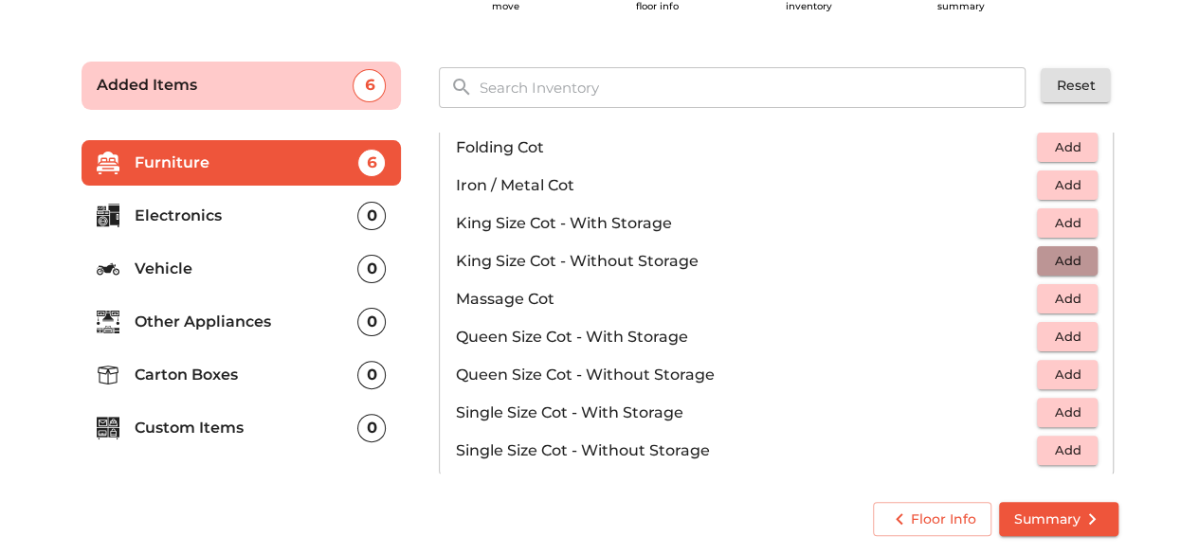
click at [1058, 257] on span "Add" at bounding box center [1067, 261] width 42 height 22
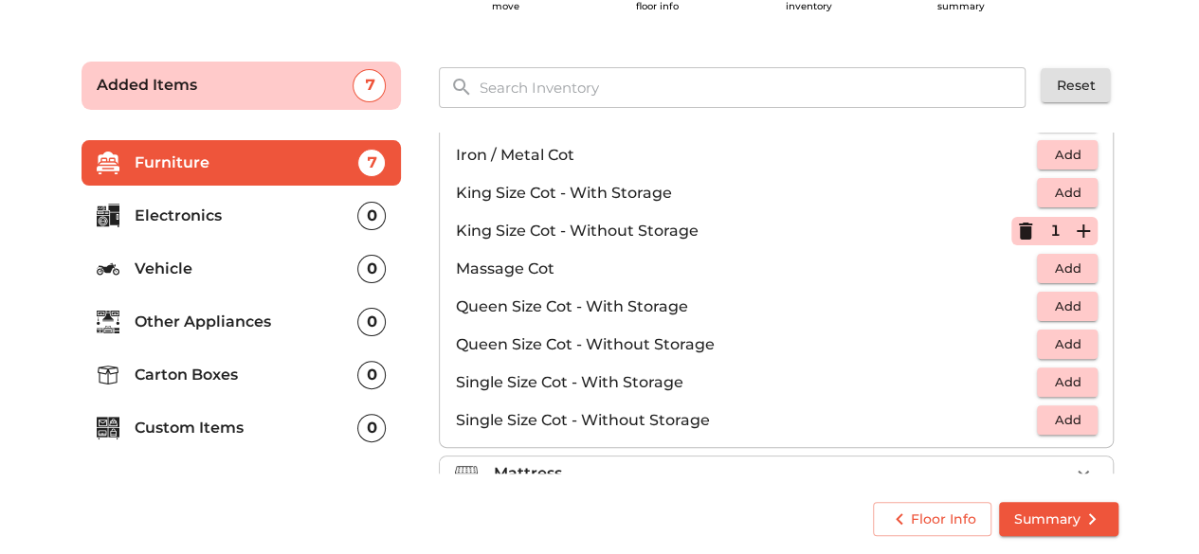
scroll to position [483, 0]
click at [1064, 344] on span "Add" at bounding box center [1067, 343] width 42 height 22
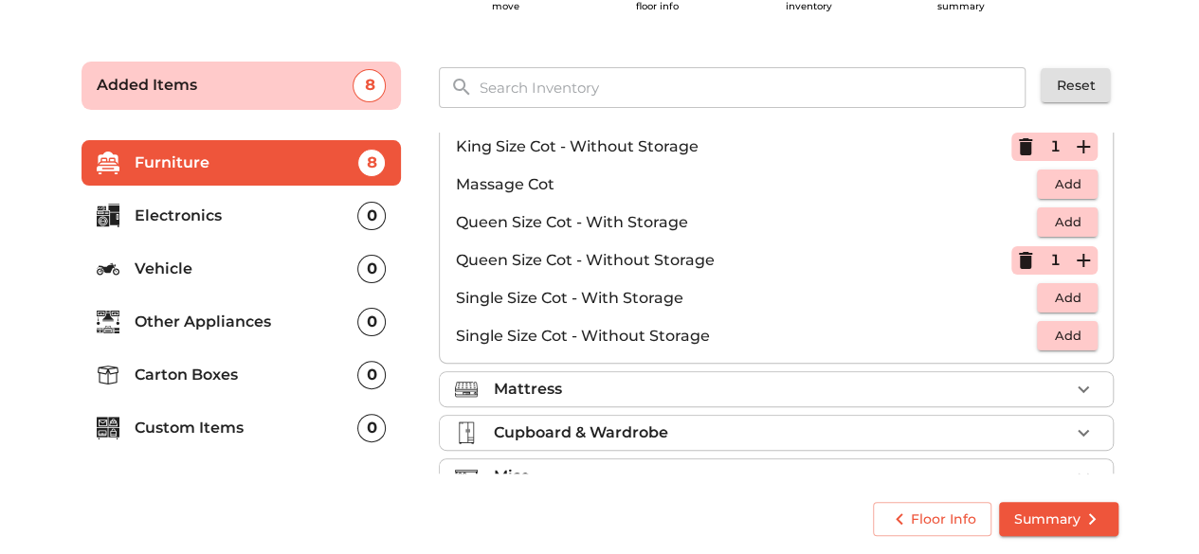
scroll to position [568, 0]
click at [1066, 331] on span "Add" at bounding box center [1067, 334] width 42 height 22
click at [982, 388] on div "Mattress" at bounding box center [781, 387] width 576 height 23
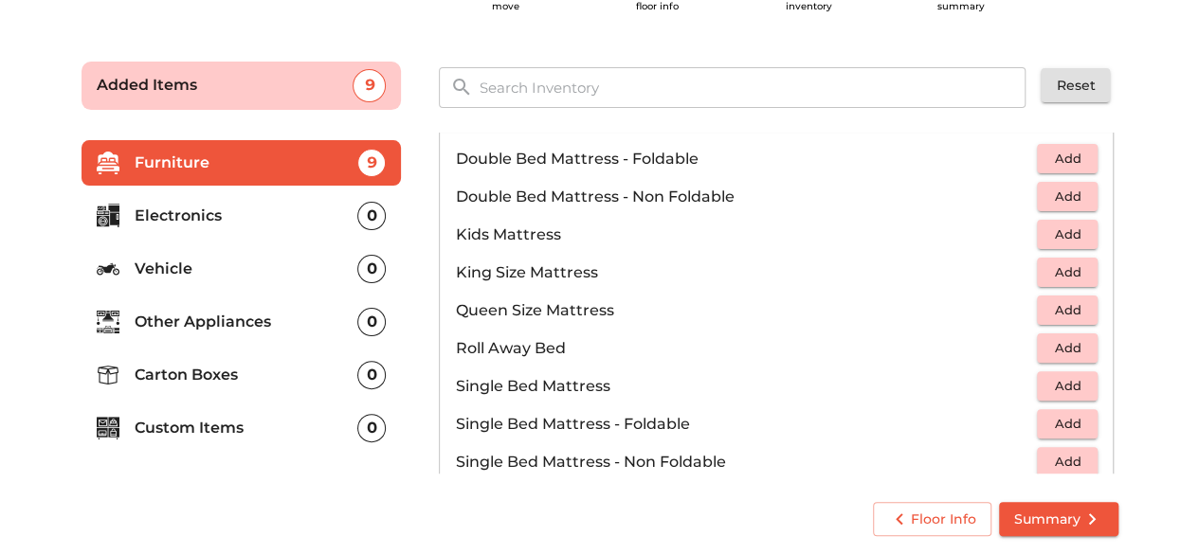
scroll to position [210, 0]
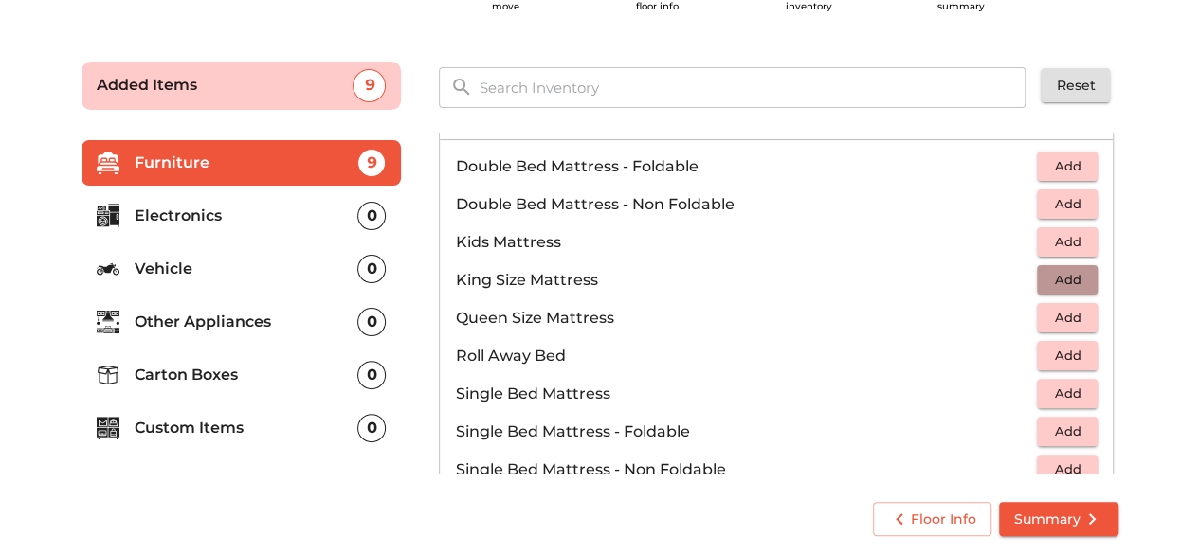
click at [1049, 272] on span "Add" at bounding box center [1067, 280] width 42 height 22
click at [1066, 314] on span "Add" at bounding box center [1067, 318] width 42 height 22
click at [1058, 388] on span "Add" at bounding box center [1067, 394] width 42 height 22
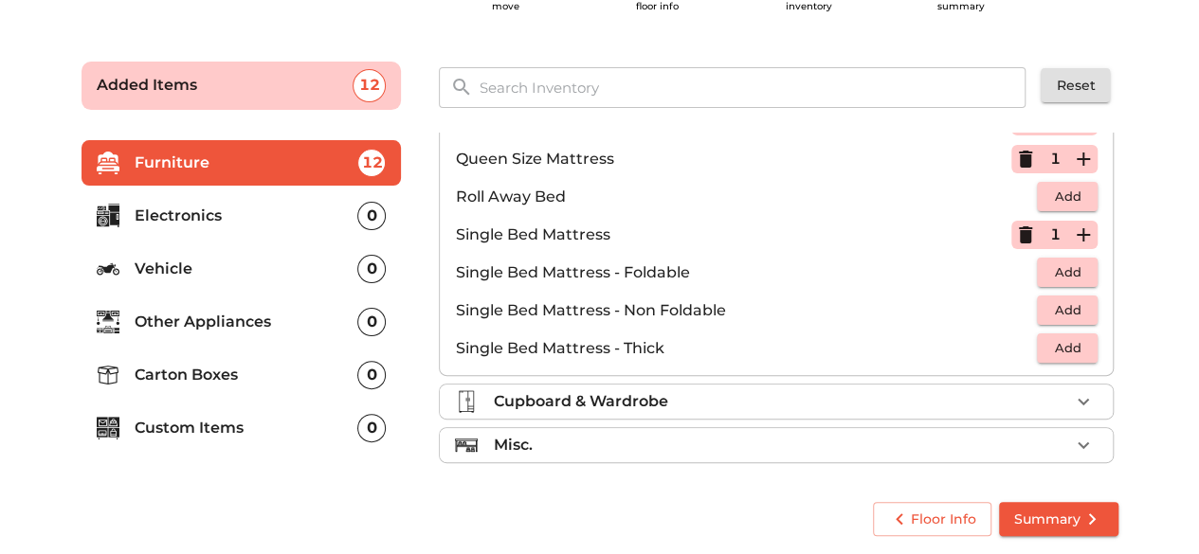
click at [1058, 403] on div "Cupboard & Wardrobe" at bounding box center [781, 402] width 576 height 23
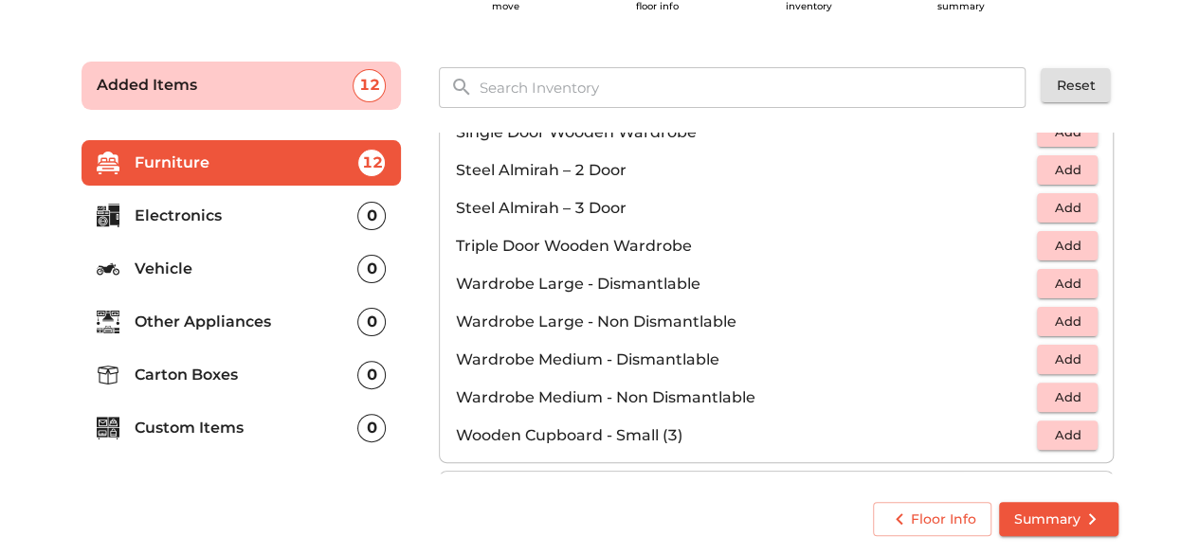
scroll to position [635, 0]
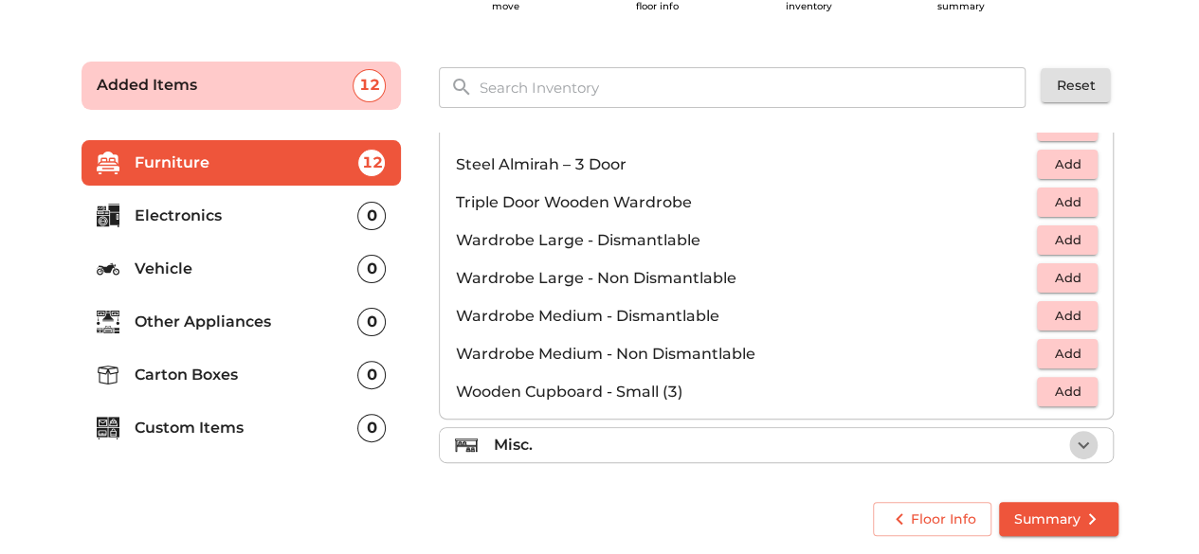
click at [1077, 435] on icon "button" at bounding box center [1083, 445] width 23 height 23
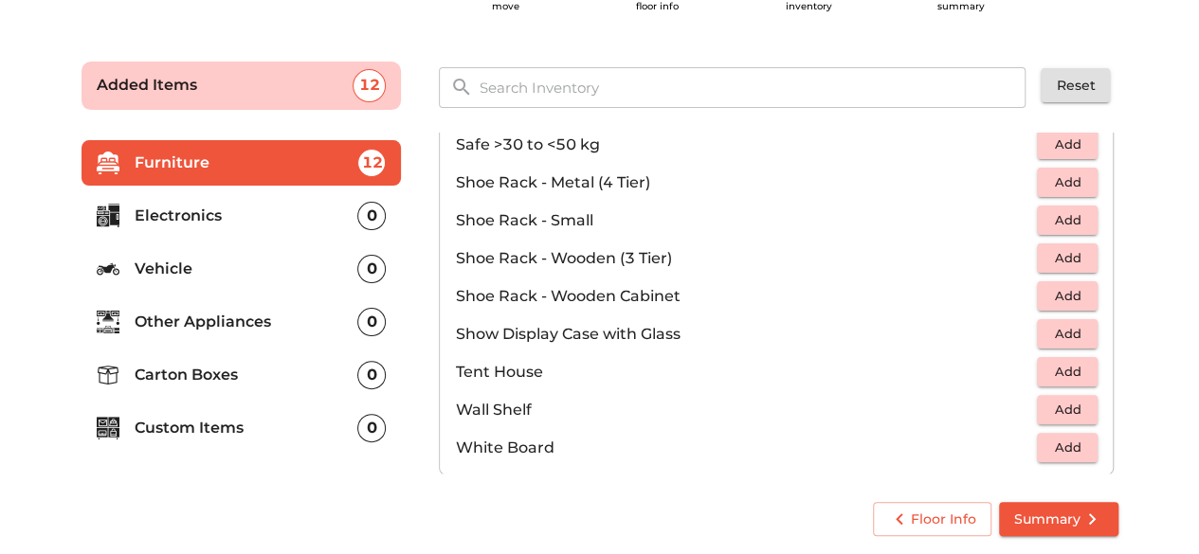
scroll to position [1014, 0]
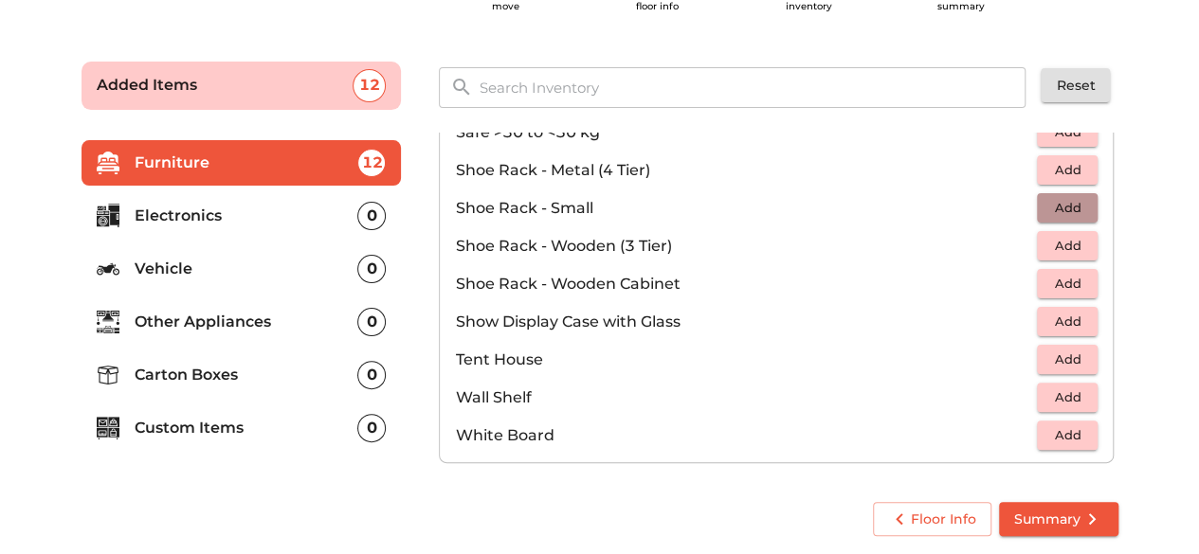
click at [1066, 197] on span "Add" at bounding box center [1067, 208] width 42 height 22
click at [215, 219] on p "Electronics" at bounding box center [247, 216] width 224 height 23
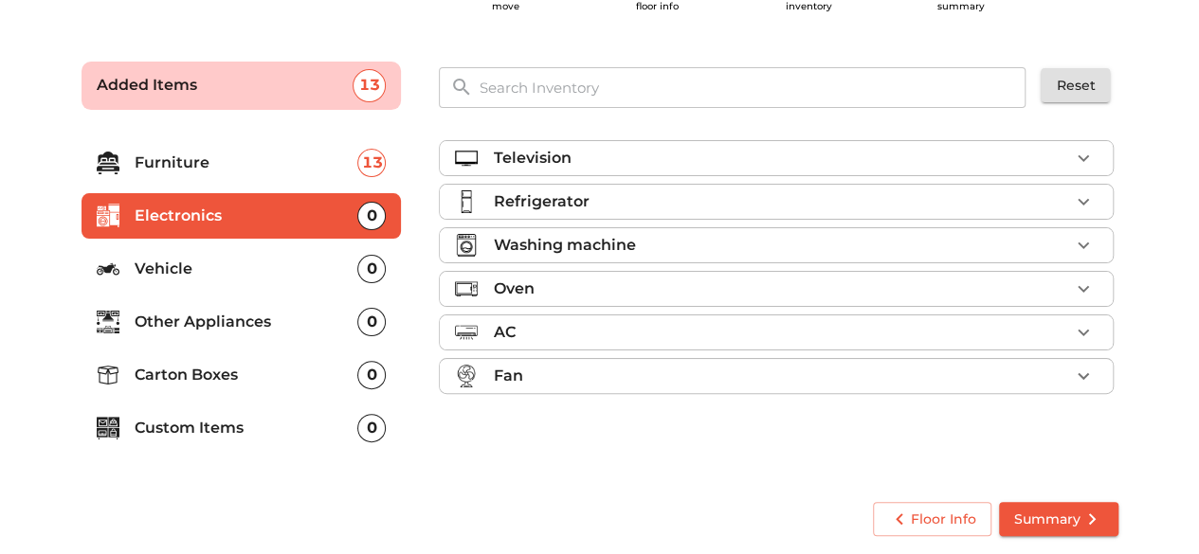
scroll to position [0, 0]
click at [699, 165] on div "Television" at bounding box center [781, 158] width 576 height 23
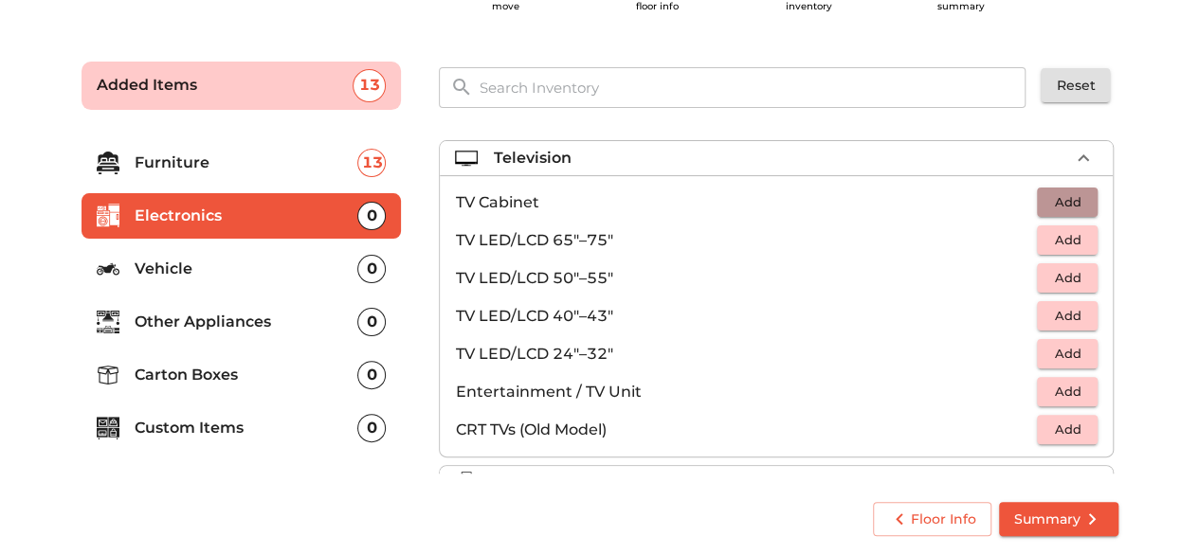
click at [1046, 206] on span "Add" at bounding box center [1067, 202] width 42 height 22
click at [1019, 204] on icon "button" at bounding box center [1025, 202] width 13 height 17
click at [1048, 389] on span "Add" at bounding box center [1067, 392] width 42 height 22
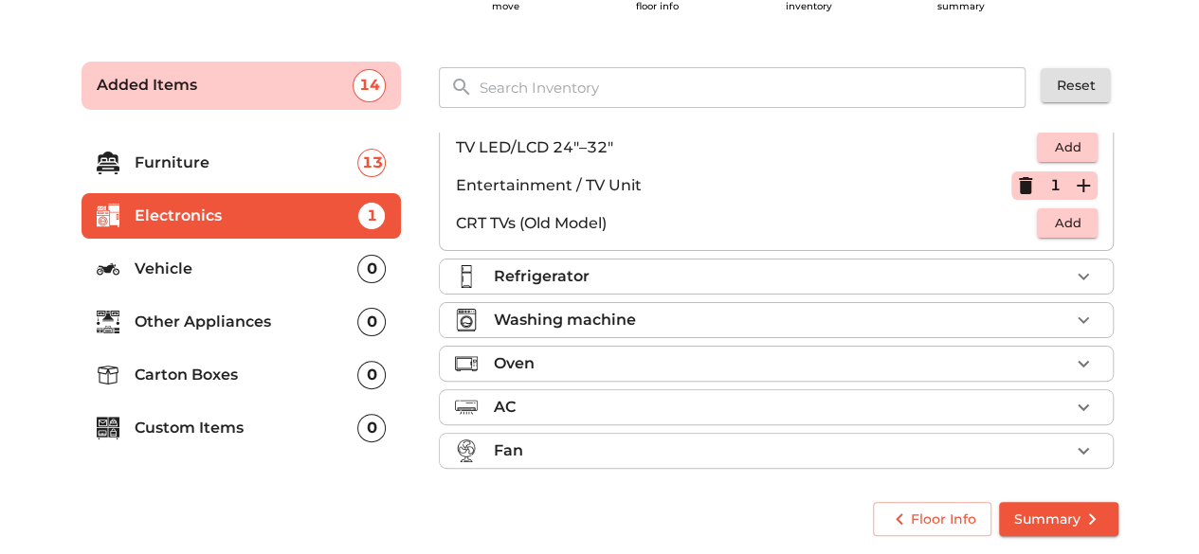
scroll to position [212, 0]
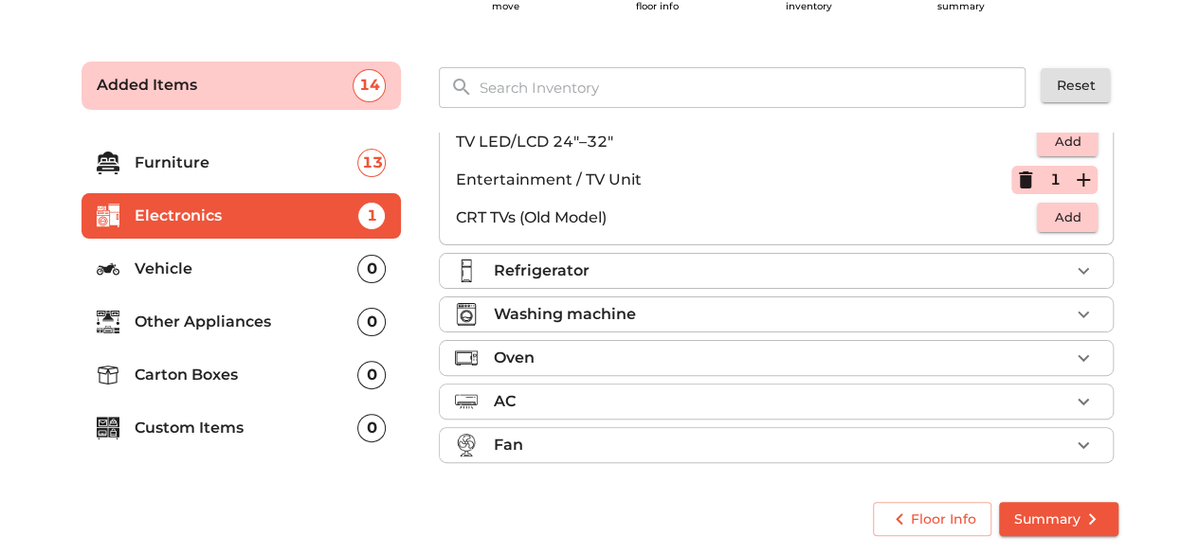
click at [1030, 268] on div "Refrigerator" at bounding box center [781, 271] width 576 height 23
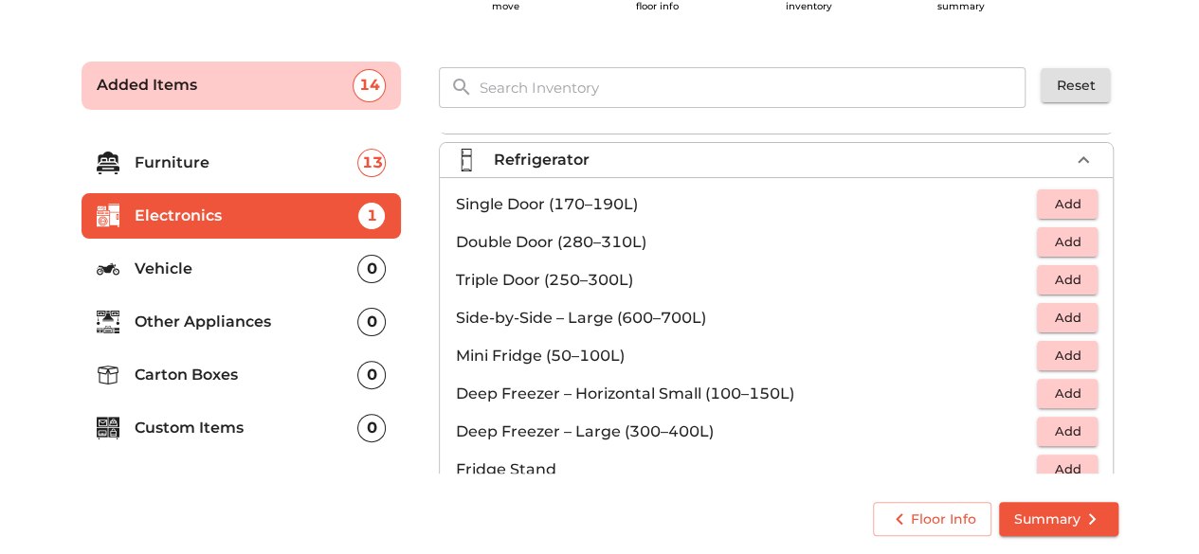
scroll to position [36, 0]
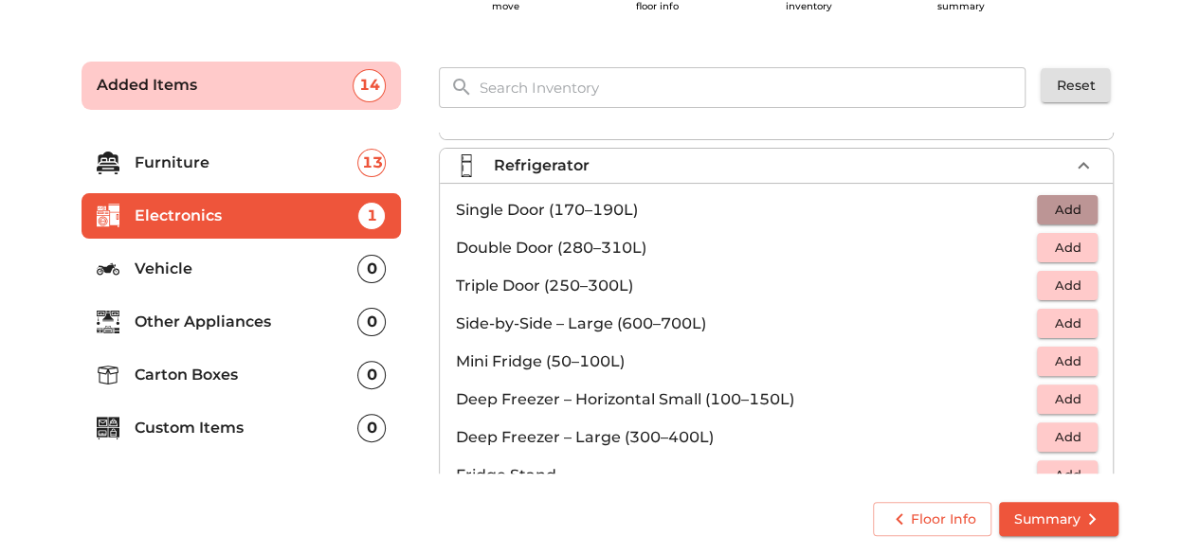
click at [1048, 204] on span "Add" at bounding box center [1067, 210] width 42 height 22
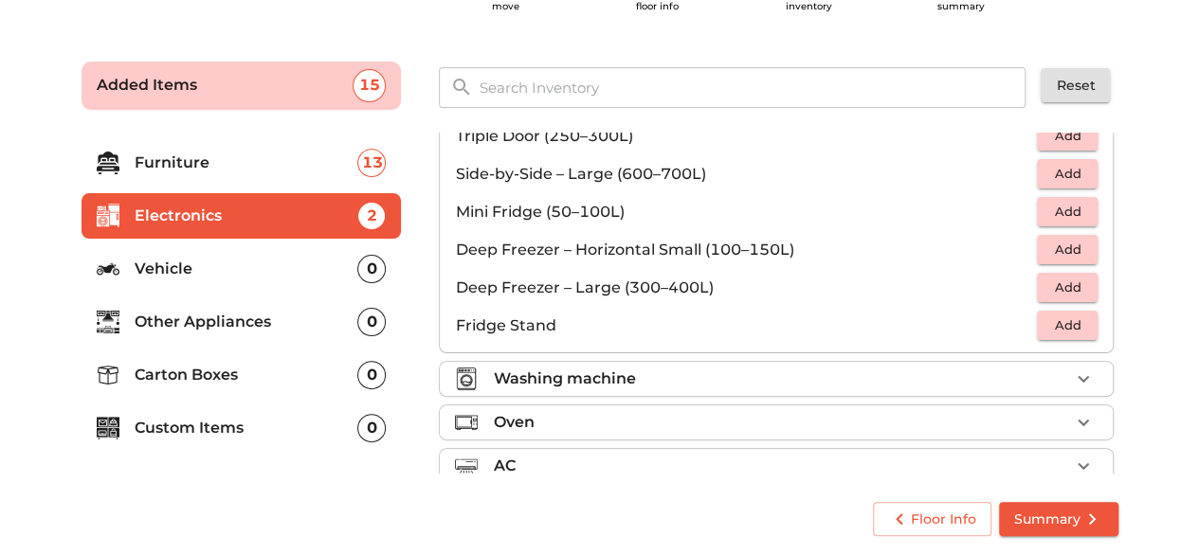
scroll to position [250, 0]
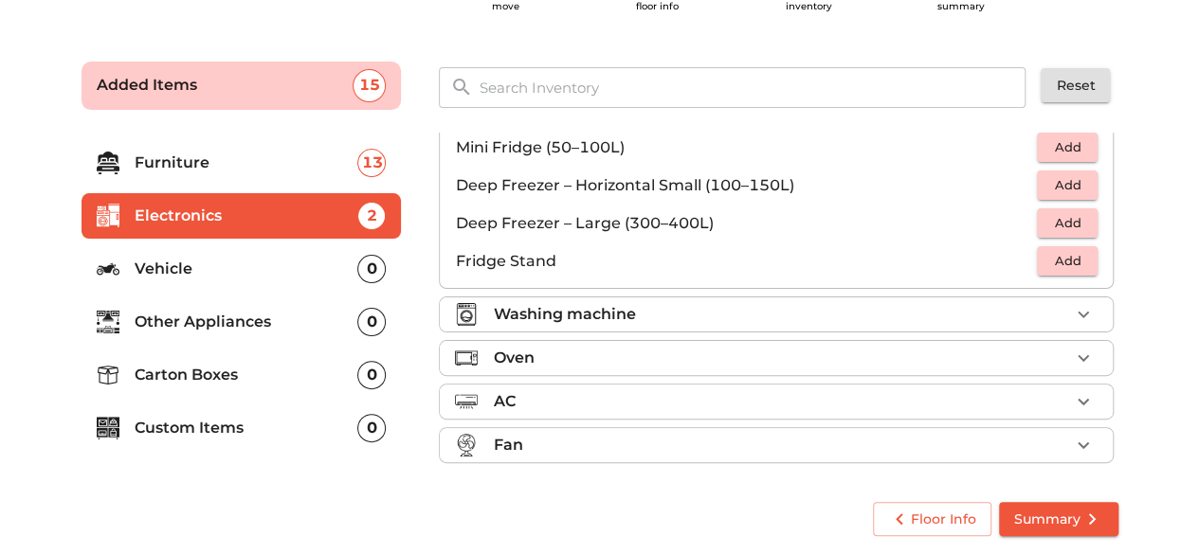
click at [815, 310] on div "Washing machine" at bounding box center [781, 314] width 576 height 23
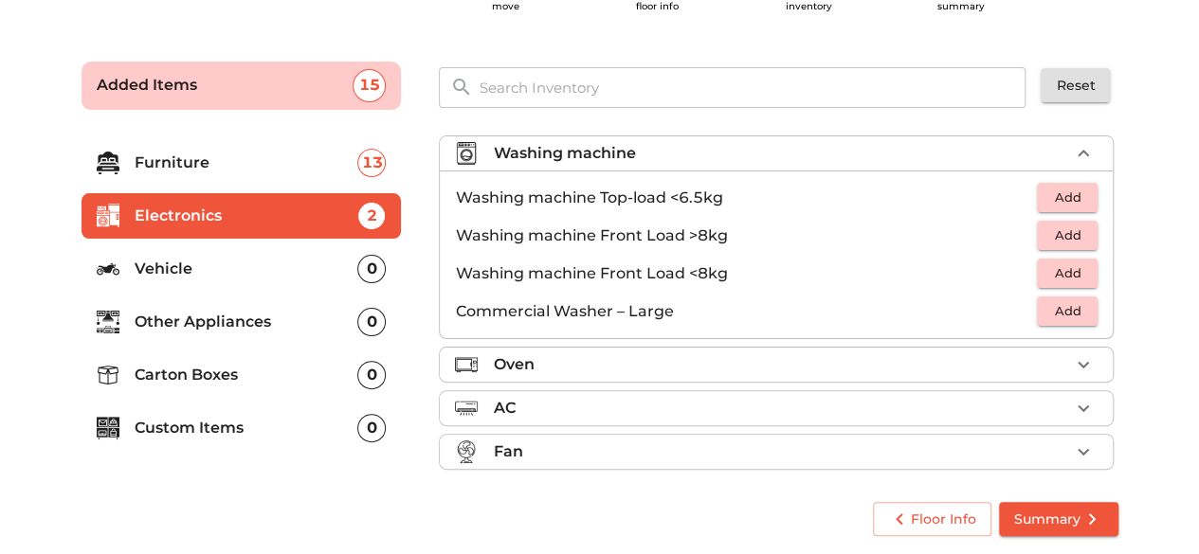
scroll to position [86, 0]
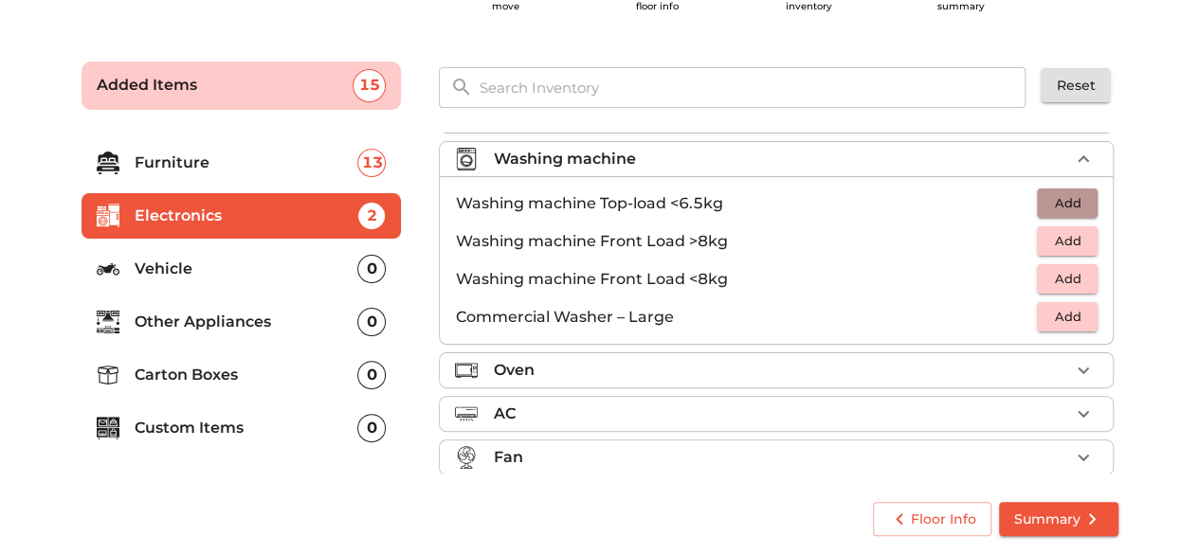
click at [1048, 193] on span "Add" at bounding box center [1067, 203] width 42 height 22
click at [1053, 240] on span "Add" at bounding box center [1067, 241] width 42 height 22
click at [1019, 198] on icon "button" at bounding box center [1025, 203] width 13 height 17
click at [1046, 281] on span "Add" at bounding box center [1067, 279] width 42 height 22
click at [1019, 233] on icon "button" at bounding box center [1025, 241] width 13 height 17
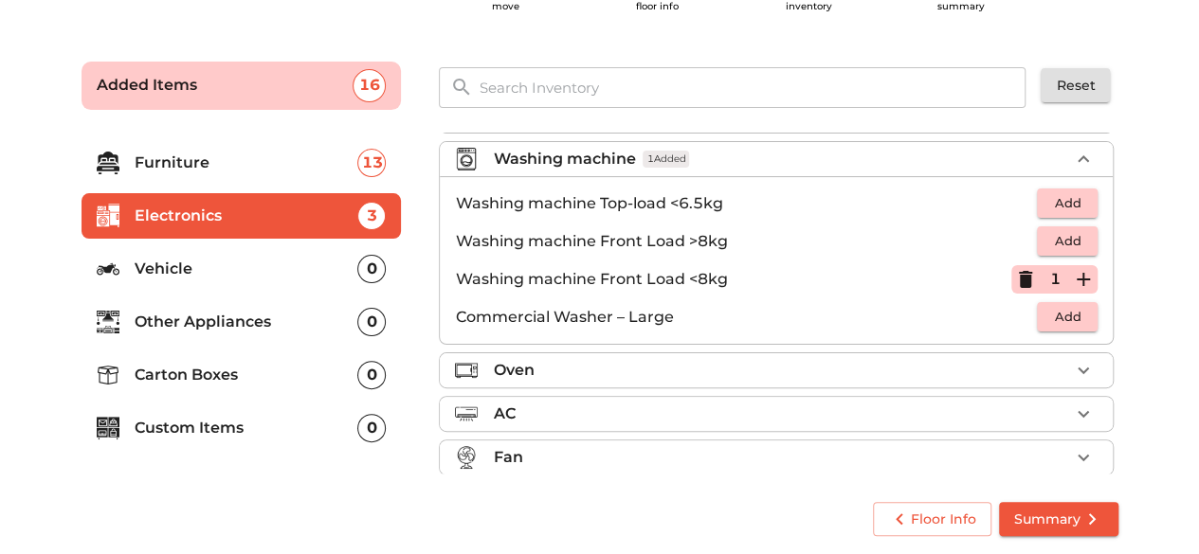
scroll to position [99, 0]
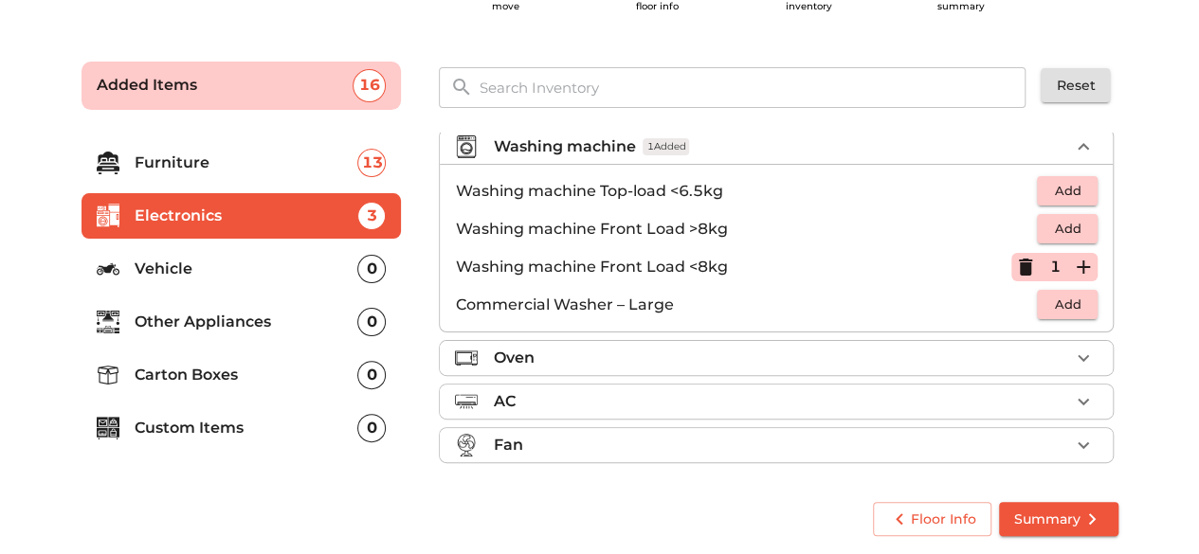
click at [220, 322] on p "Other Appliances" at bounding box center [247, 322] width 224 height 23
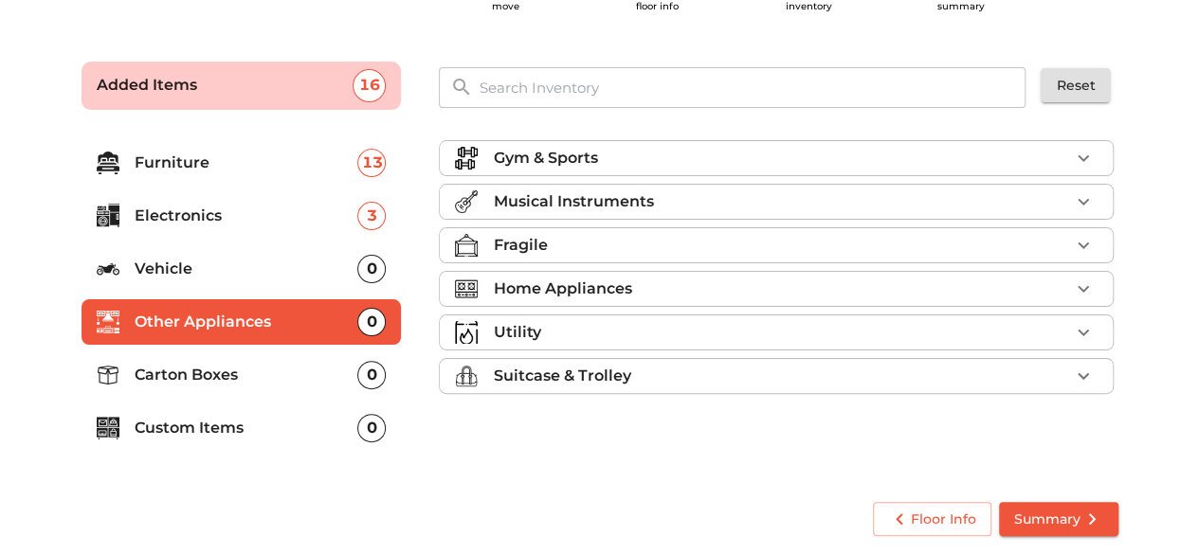
click at [521, 327] on p "Utility" at bounding box center [516, 332] width 47 height 23
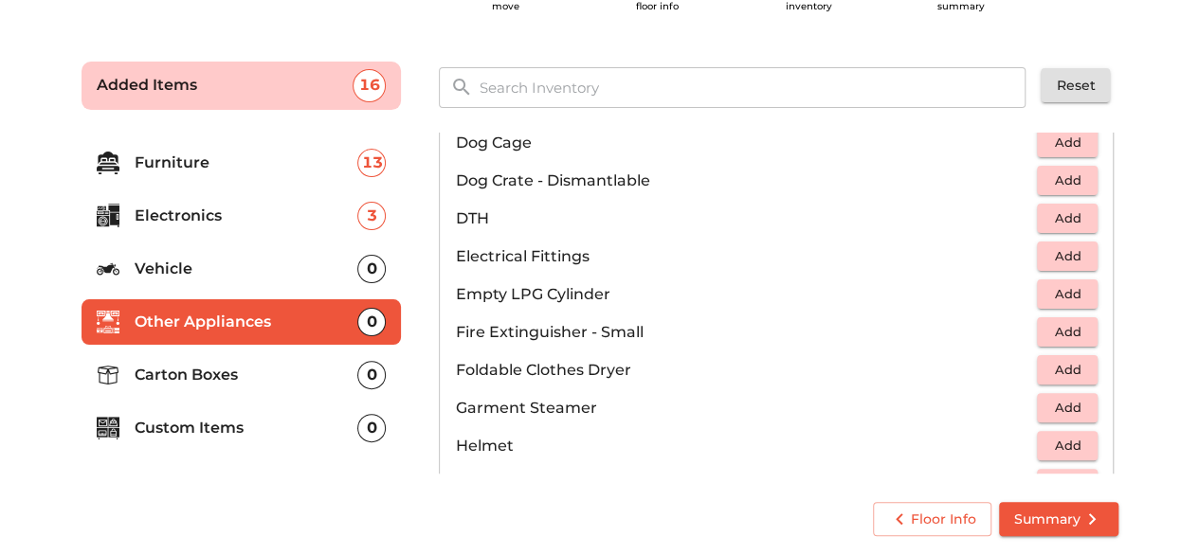
scroll to position [720, 0]
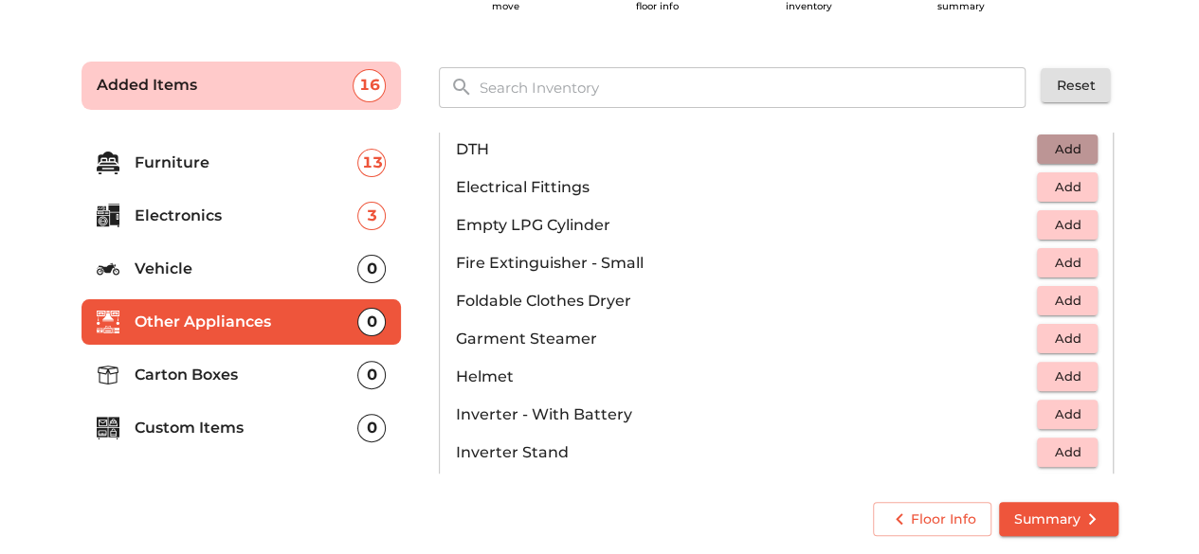
click at [1068, 148] on span "Add" at bounding box center [1067, 149] width 42 height 22
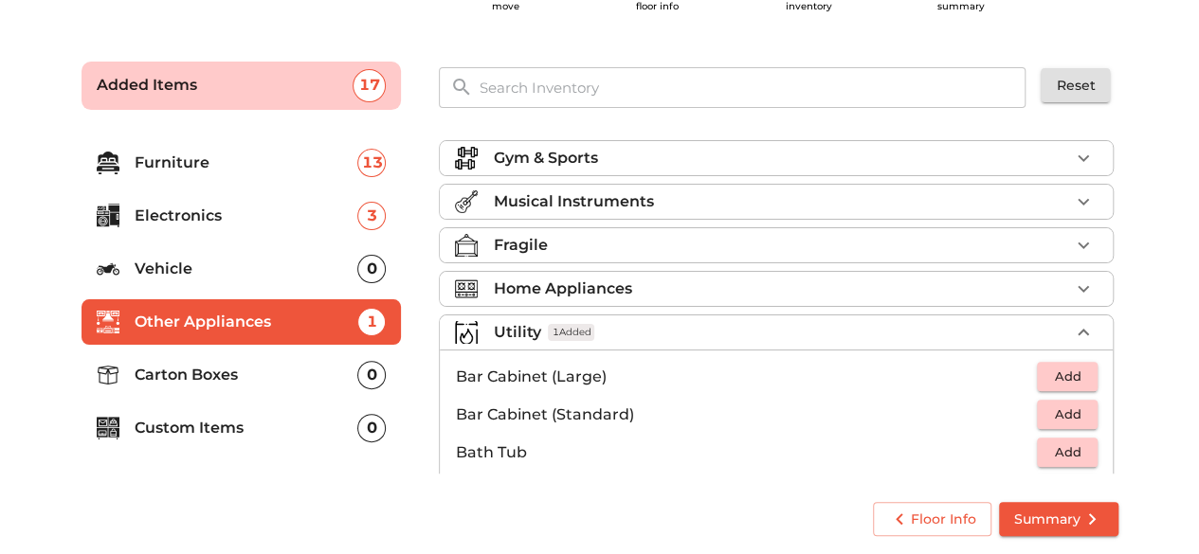
scroll to position [1342, 0]
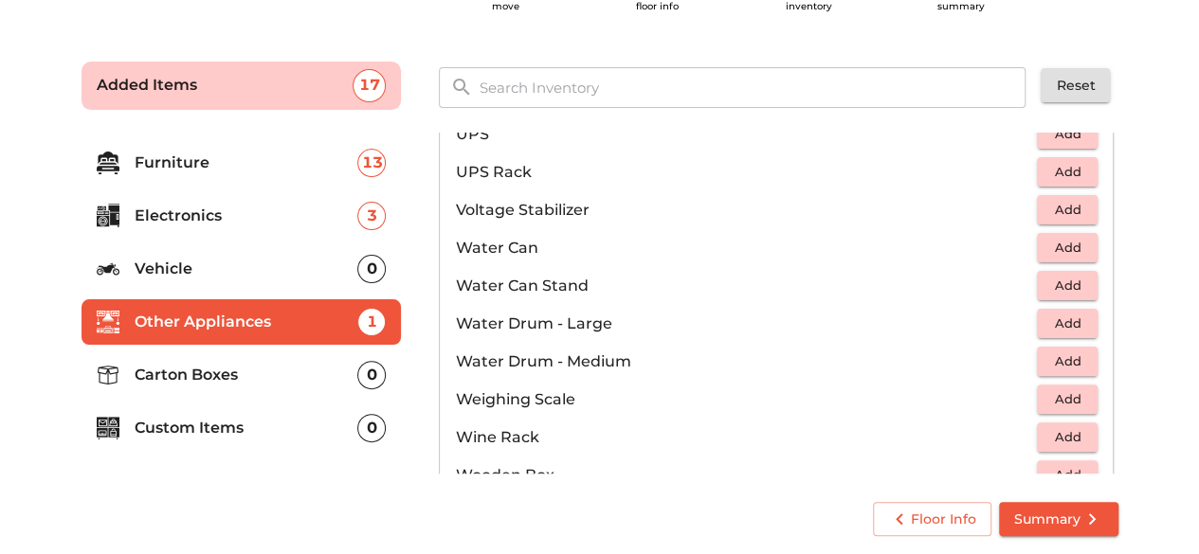
click at [233, 378] on p "Carton Boxes" at bounding box center [247, 375] width 224 height 23
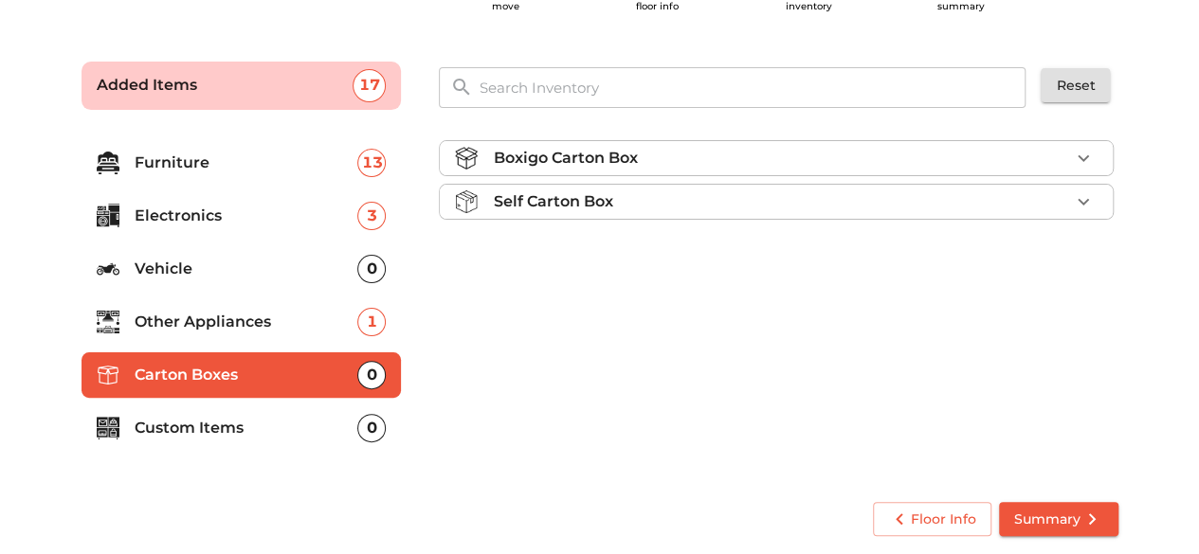
click at [292, 431] on p "Custom Items" at bounding box center [247, 428] width 224 height 23
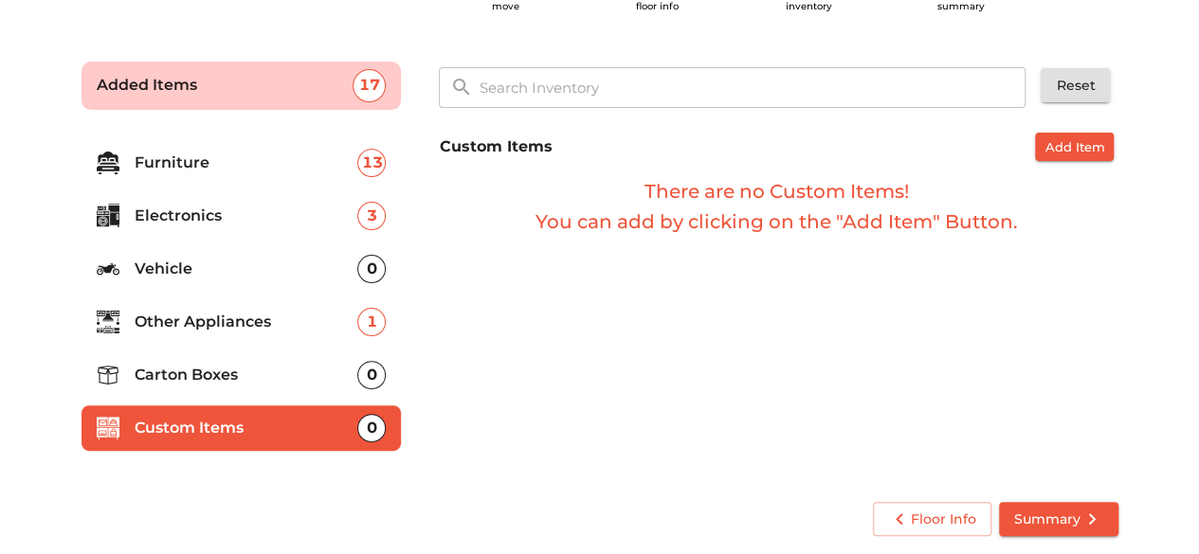
click at [282, 378] on p "Carton Boxes" at bounding box center [247, 375] width 224 height 23
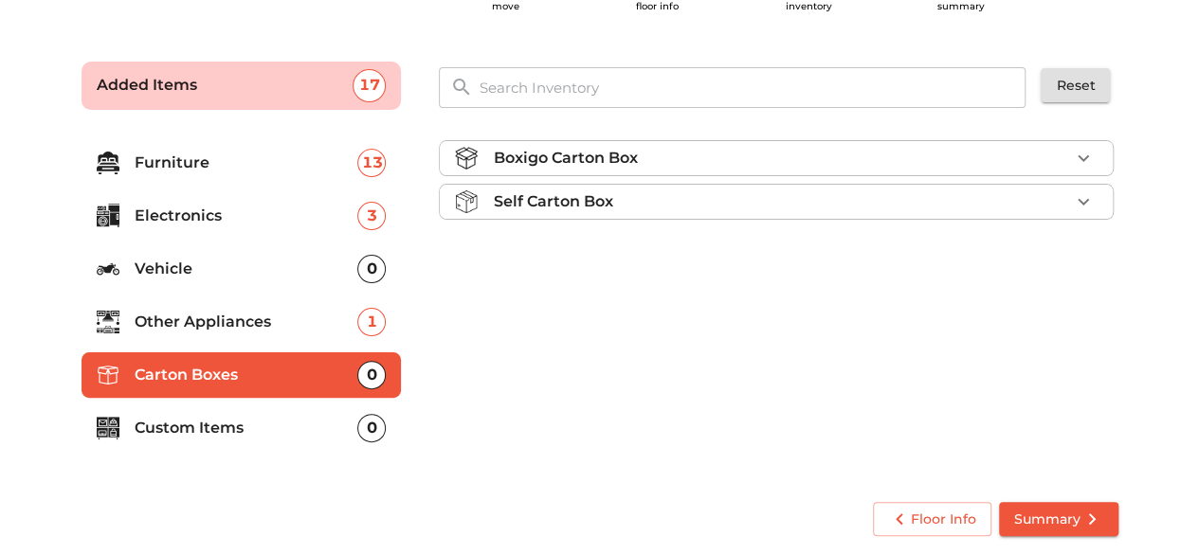
click at [763, 153] on div "Boxigo Carton Box" at bounding box center [781, 158] width 576 height 23
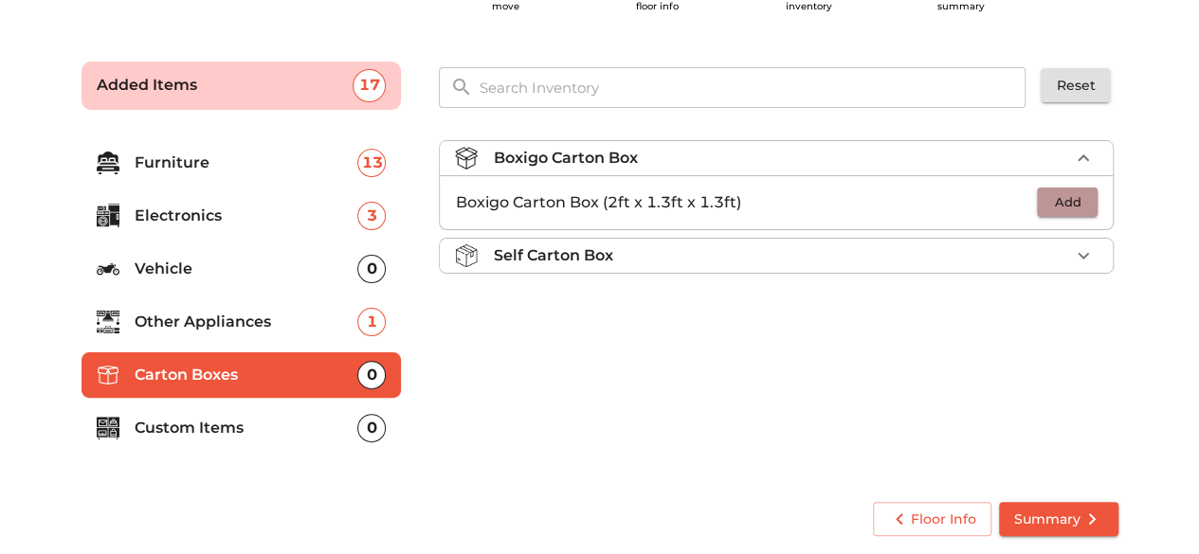
click at [1059, 201] on span "Add" at bounding box center [1067, 202] width 42 height 22
click at [1059, 201] on p "1" at bounding box center [1054, 202] width 10 height 23
click at [1092, 198] on icon "button" at bounding box center [1083, 202] width 23 height 23
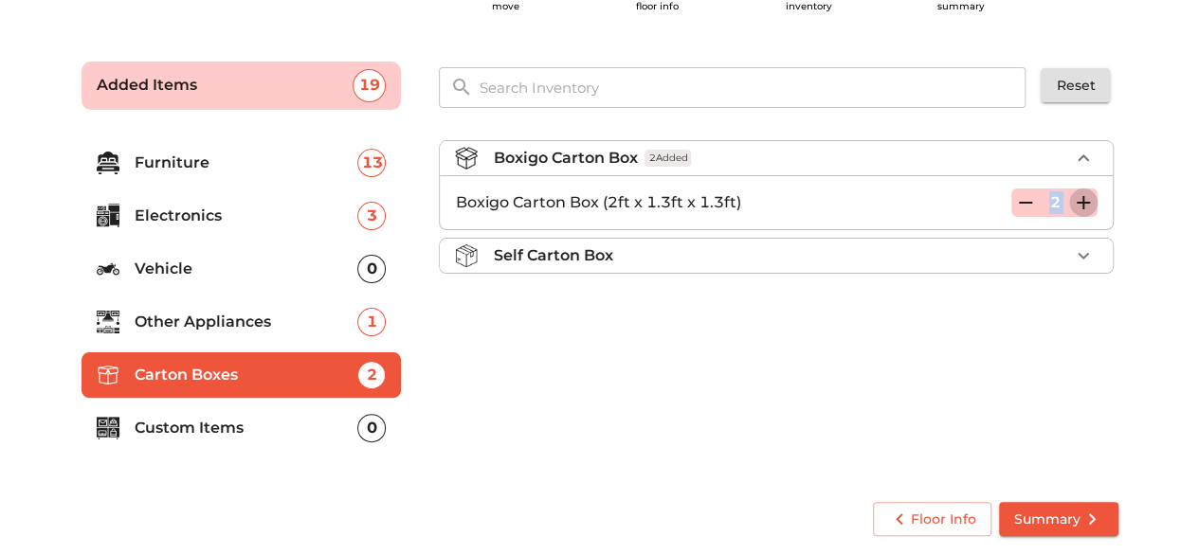
click at [1092, 198] on icon "button" at bounding box center [1083, 202] width 23 height 23
click at [1048, 517] on span "Summary" at bounding box center [1058, 520] width 89 height 24
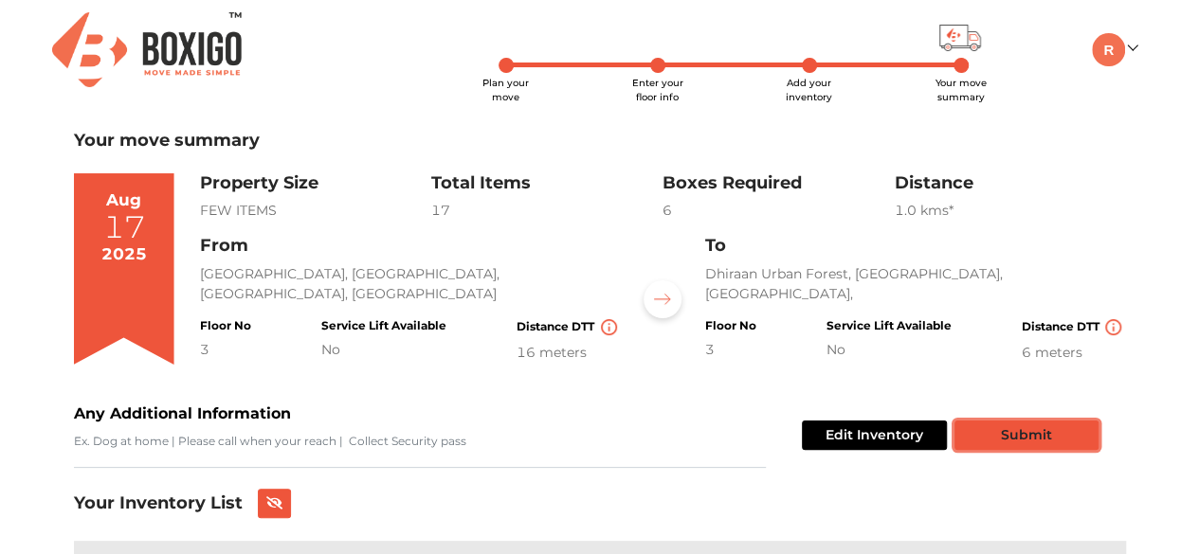
click at [991, 431] on button "Submit" at bounding box center [1026, 435] width 144 height 29
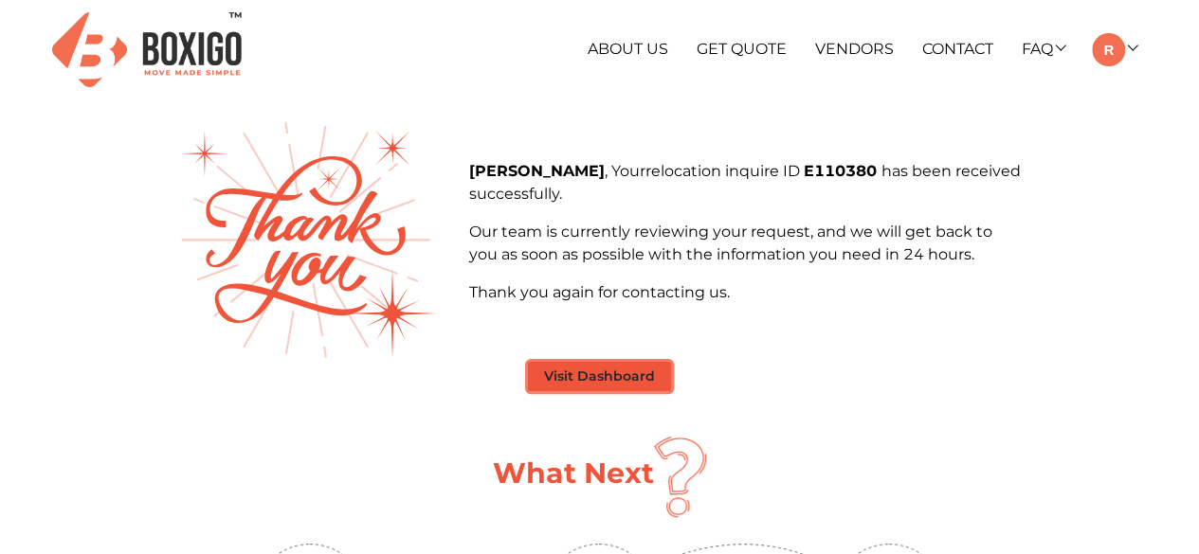
click at [630, 375] on button "Visit Dashboard" at bounding box center [599, 376] width 143 height 29
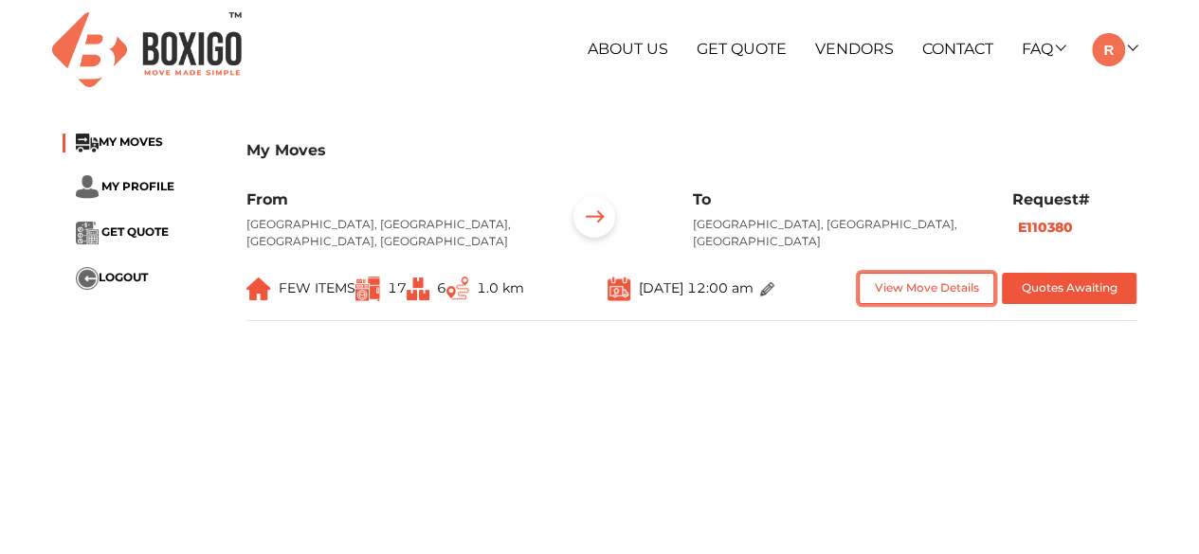
click at [946, 292] on button "View Move Details" at bounding box center [927, 288] width 136 height 31
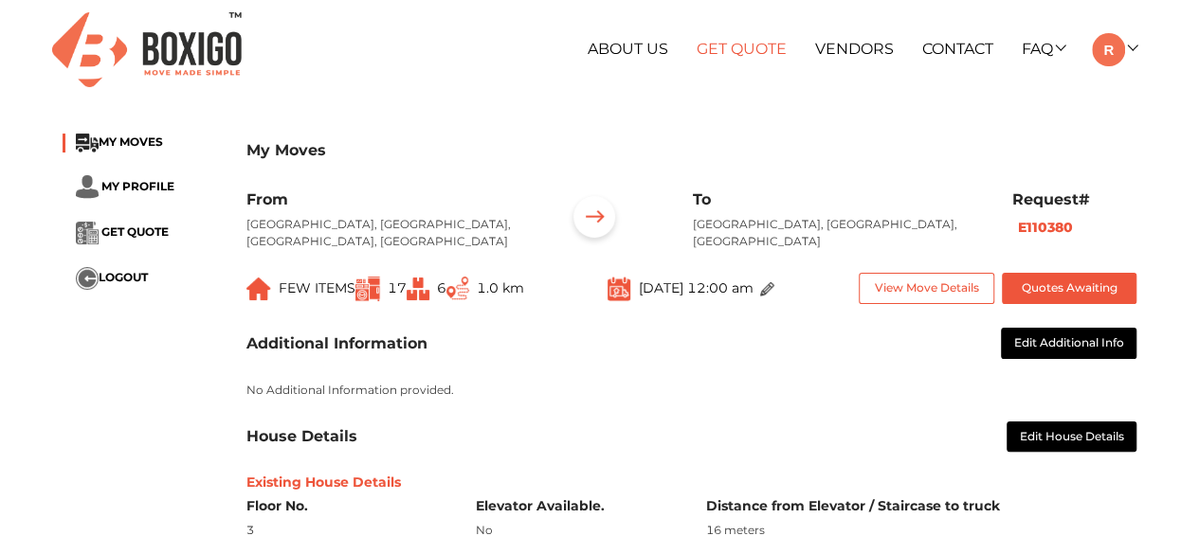
click at [754, 51] on link "Get Quote" at bounding box center [742, 49] width 90 height 18
